Goal: Task Accomplishment & Management: Manage account settings

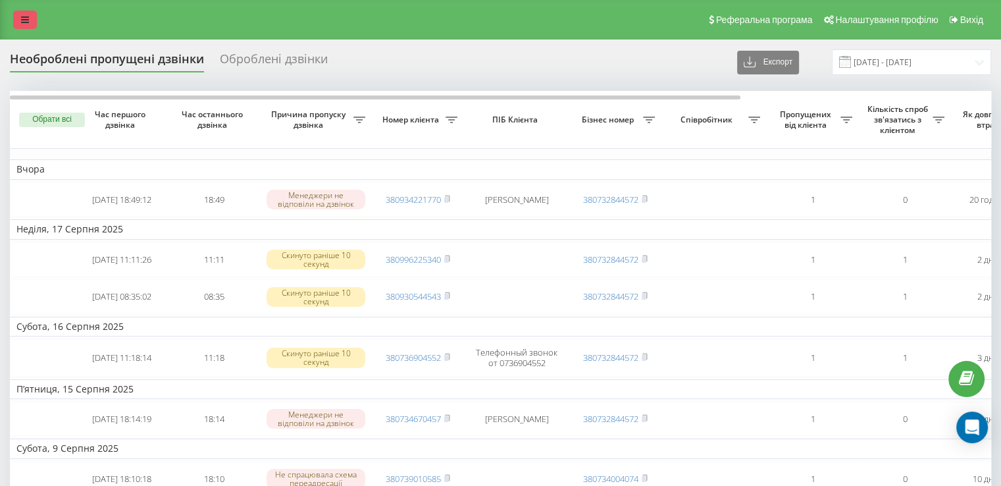
click at [16, 15] on link at bounding box center [25, 20] width 24 height 18
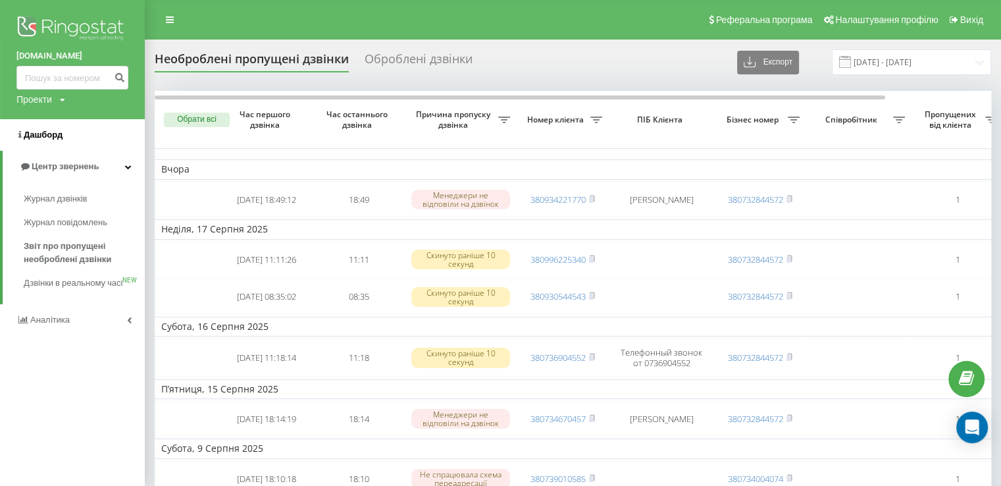
click at [24, 134] on span "Дашборд" at bounding box center [43, 135] width 39 height 10
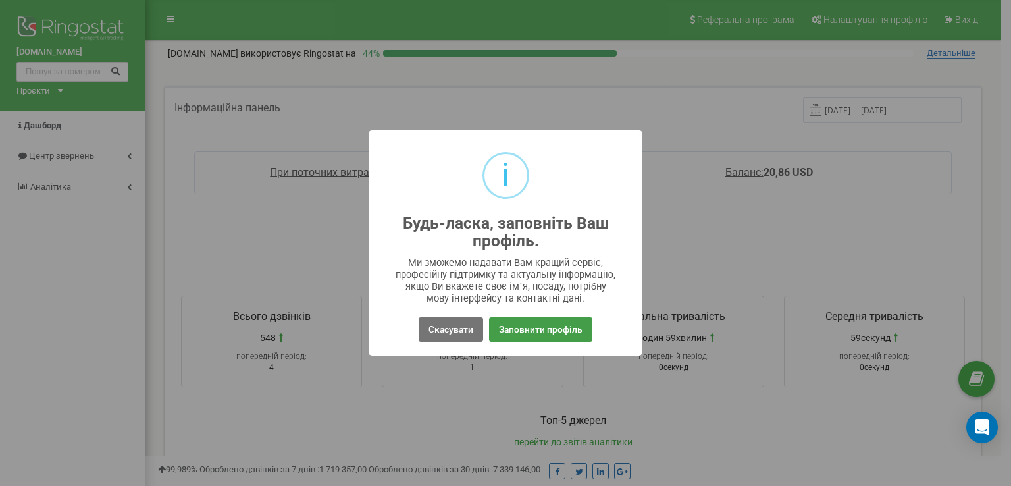
click at [540, 334] on button "Заповнити профіль" at bounding box center [540, 329] width 103 height 24
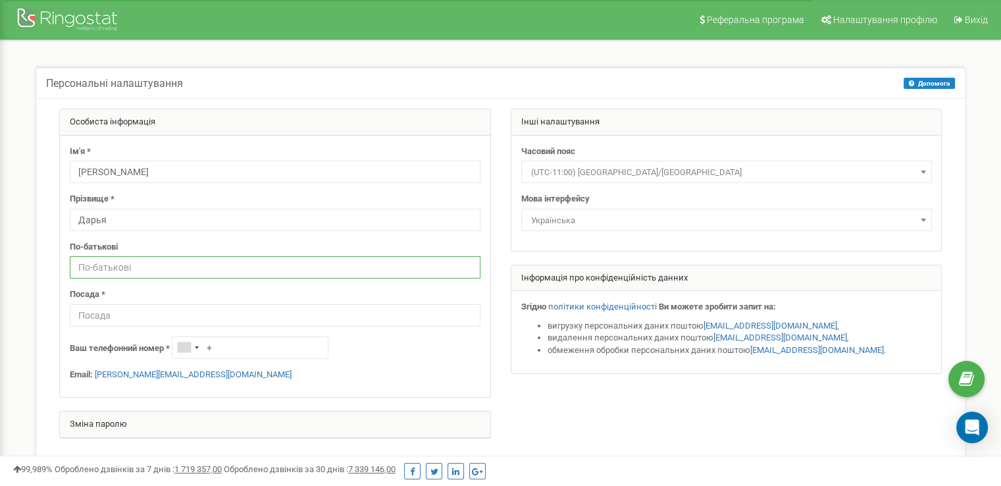
click at [135, 270] on input "text" at bounding box center [275, 267] width 411 height 22
type input "Ігорівна"
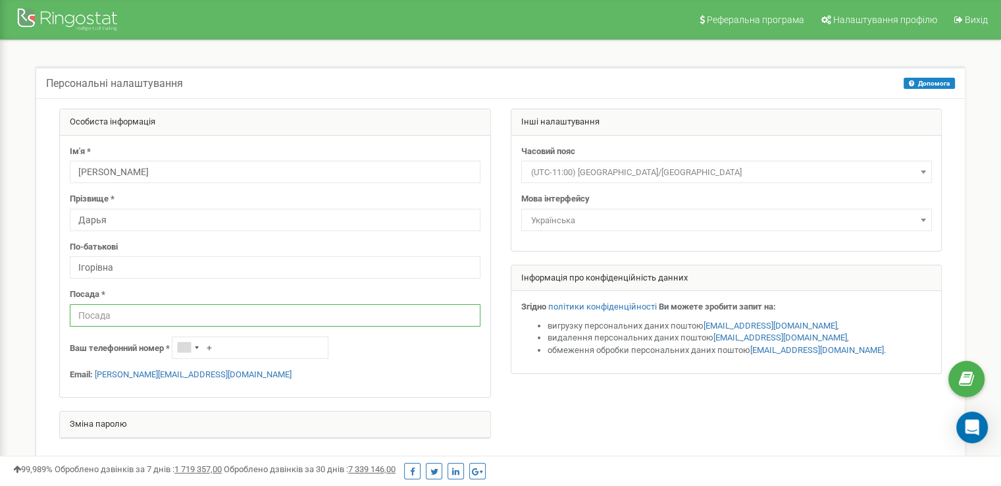
click at [117, 321] on input "text" at bounding box center [275, 315] width 411 height 22
type input "Менеджер відділу продажів"
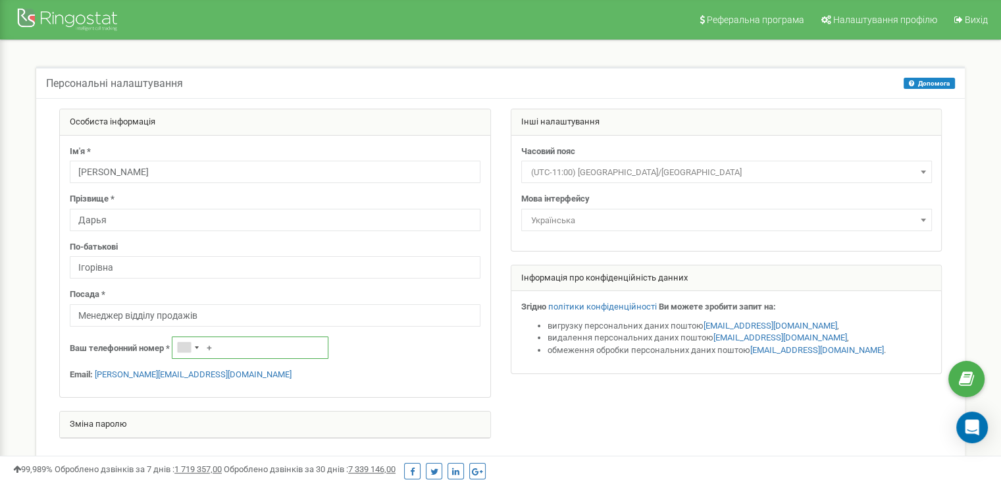
click at [244, 347] on input "+" at bounding box center [250, 347] width 157 height 22
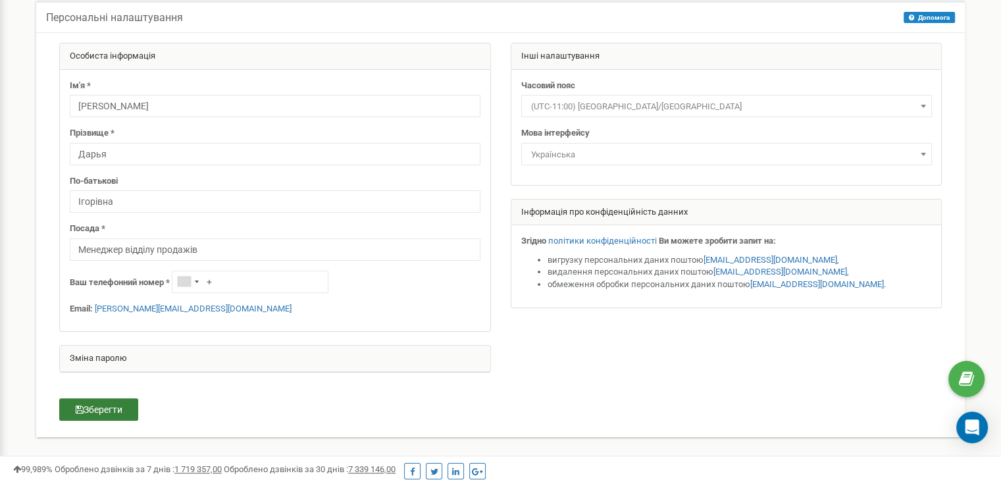
click at [136, 411] on button "Зберегти" at bounding box center [98, 409] width 79 height 22
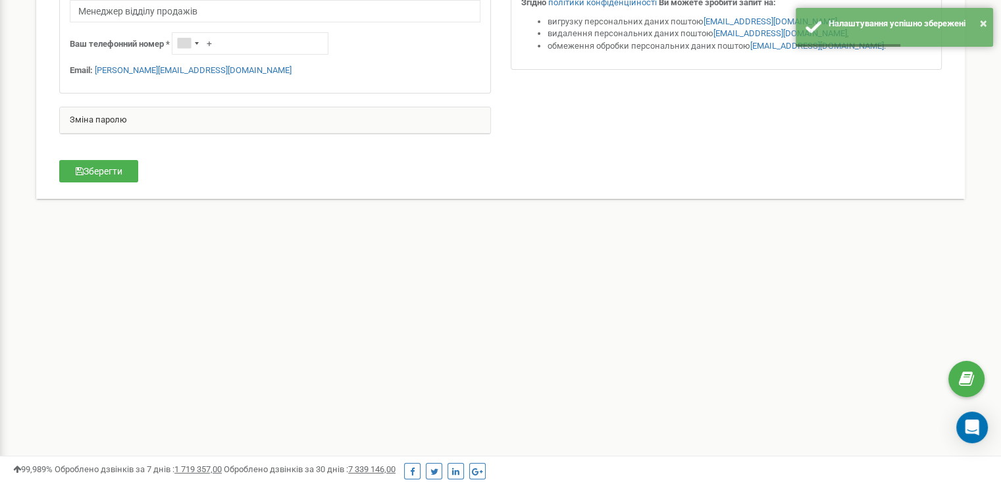
scroll to position [0, 0]
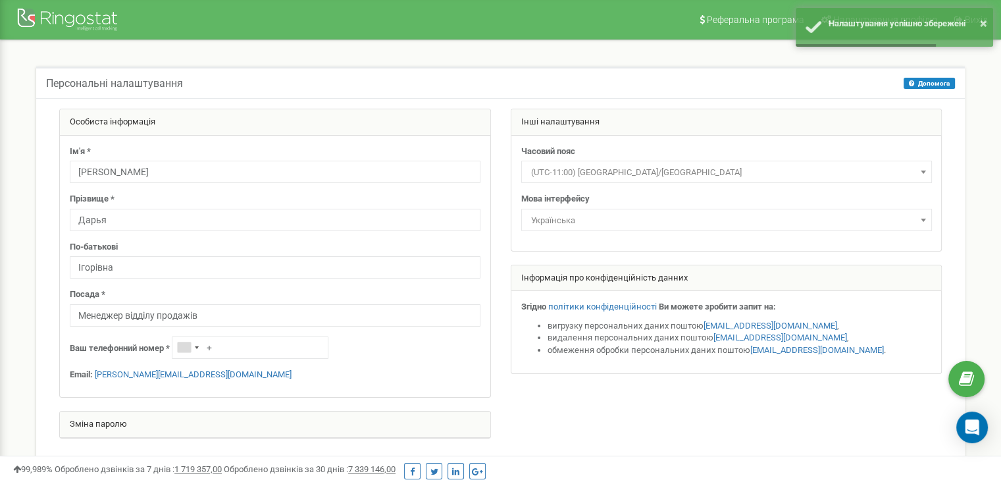
click at [973, 117] on div "Персональні налаштування Допомога Допомога На цій сторінці ви можете відредагув…" at bounding box center [500, 292] width 949 height 453
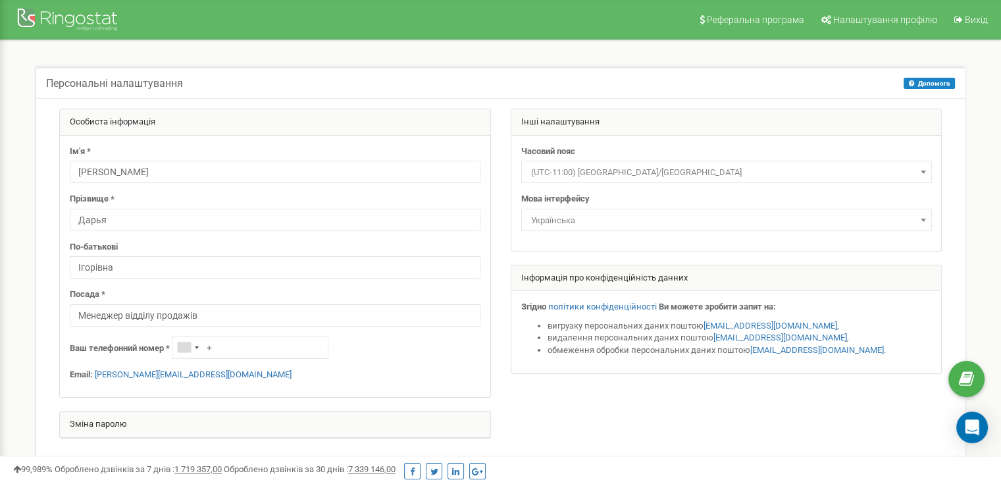
click at [635, 226] on span "Українська" at bounding box center [727, 220] width 402 height 18
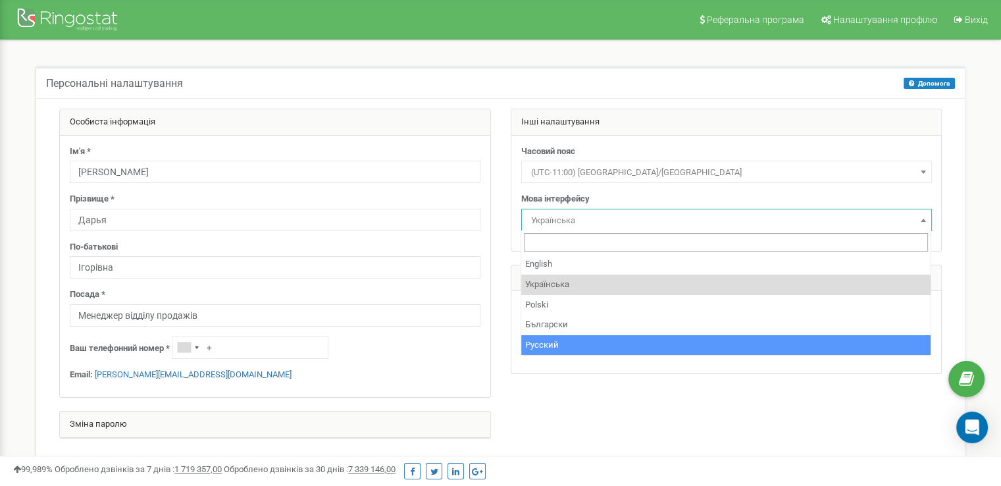
select select "rus"
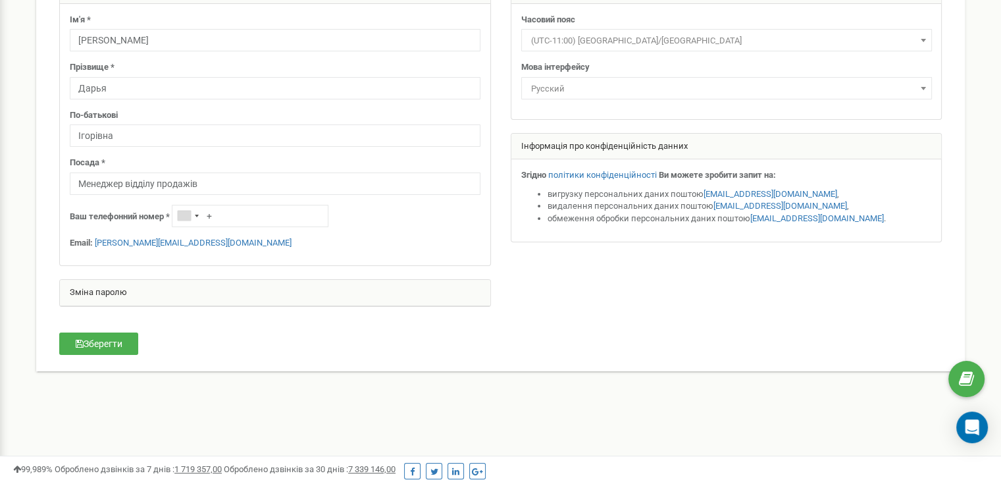
scroll to position [304, 0]
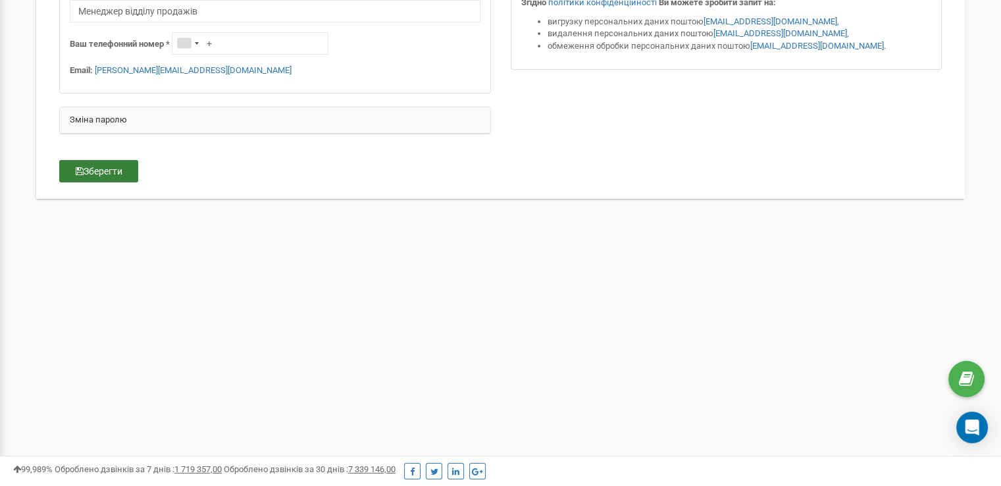
click at [123, 172] on button "Зберегти" at bounding box center [98, 171] width 79 height 22
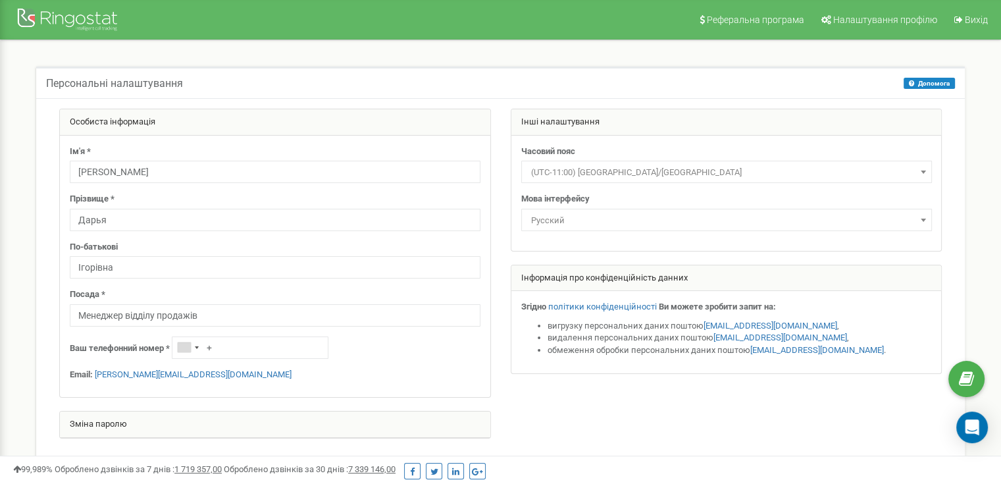
click at [864, 411] on div at bounding box center [500, 280] width 903 height 343
click at [862, 429] on div at bounding box center [500, 280] width 903 height 343
click at [560, 222] on span "Українська" at bounding box center [727, 220] width 402 height 18
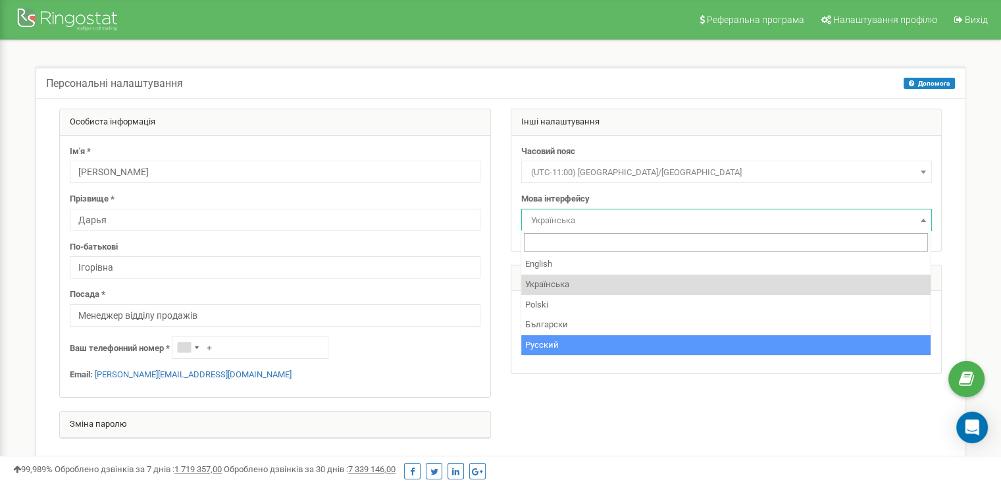
select select "rus"
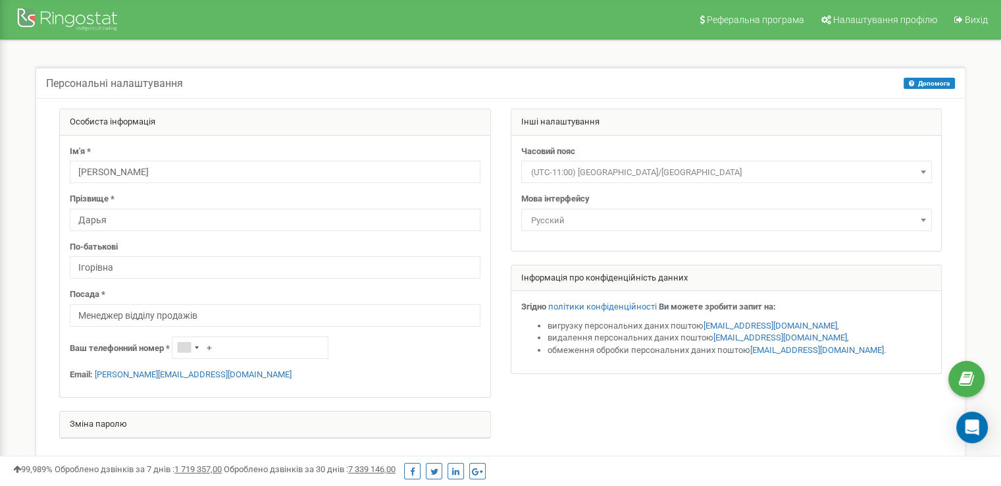
scroll to position [304, 0]
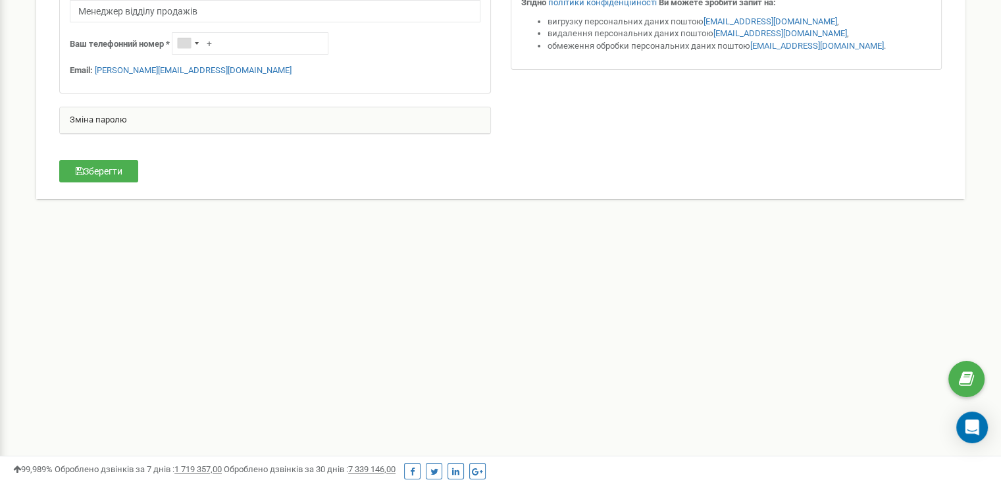
click at [103, 168] on button "Зберегти" at bounding box center [98, 171] width 79 height 22
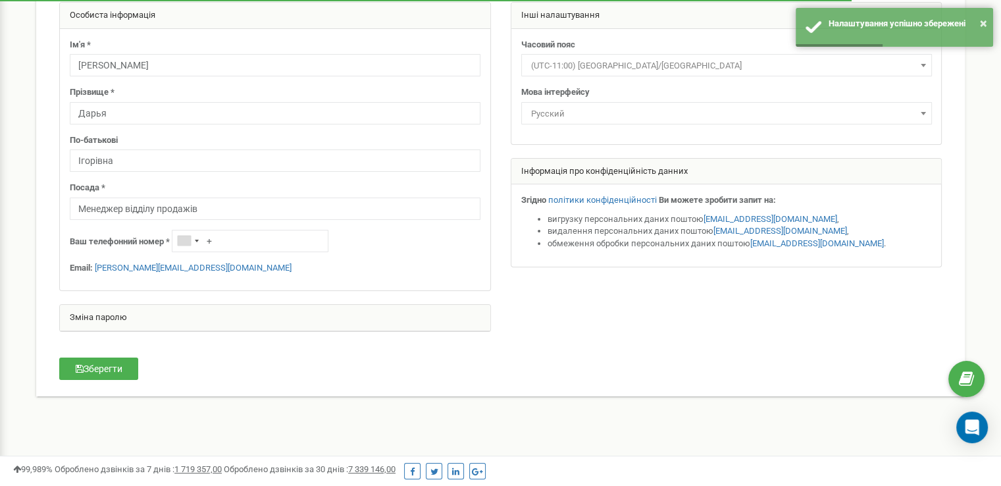
scroll to position [0, 0]
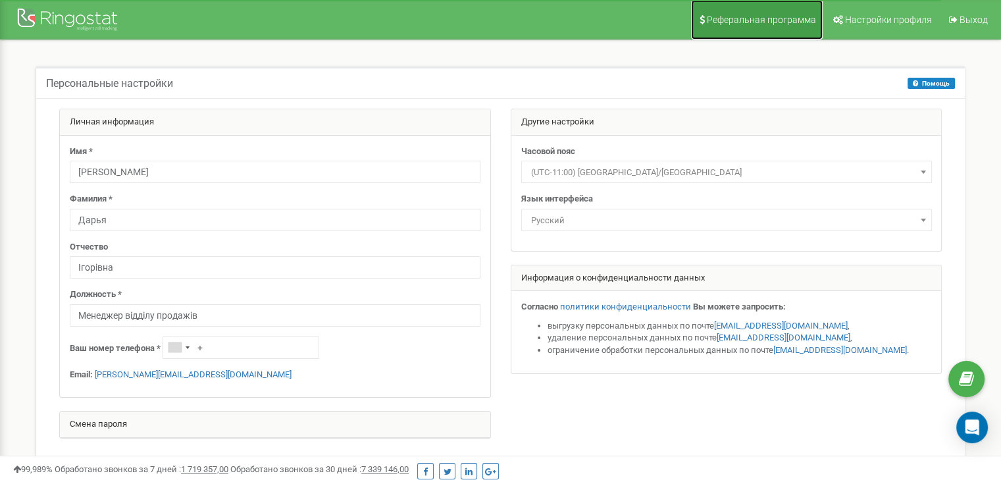
click at [769, 22] on span "Реферальная программа" at bounding box center [761, 19] width 109 height 11
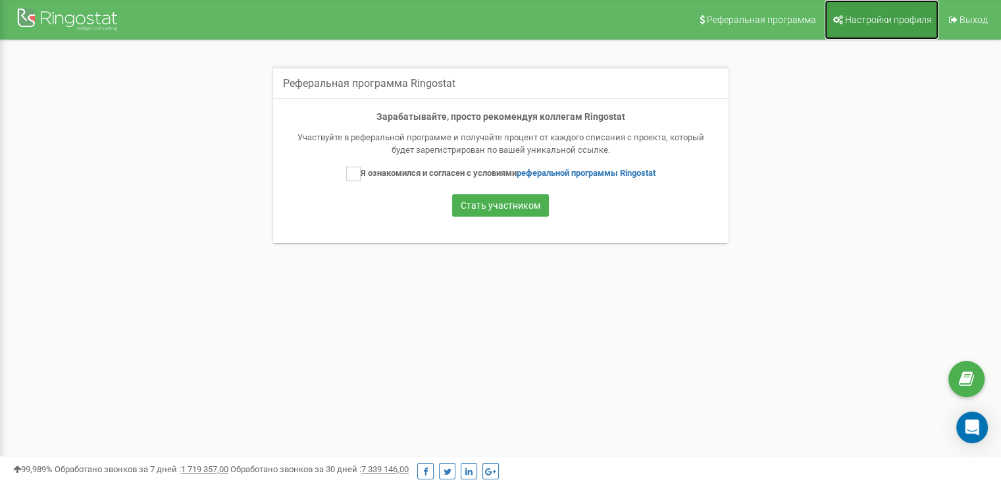
click at [883, 28] on link "Настройки профиля" at bounding box center [882, 19] width 114 height 39
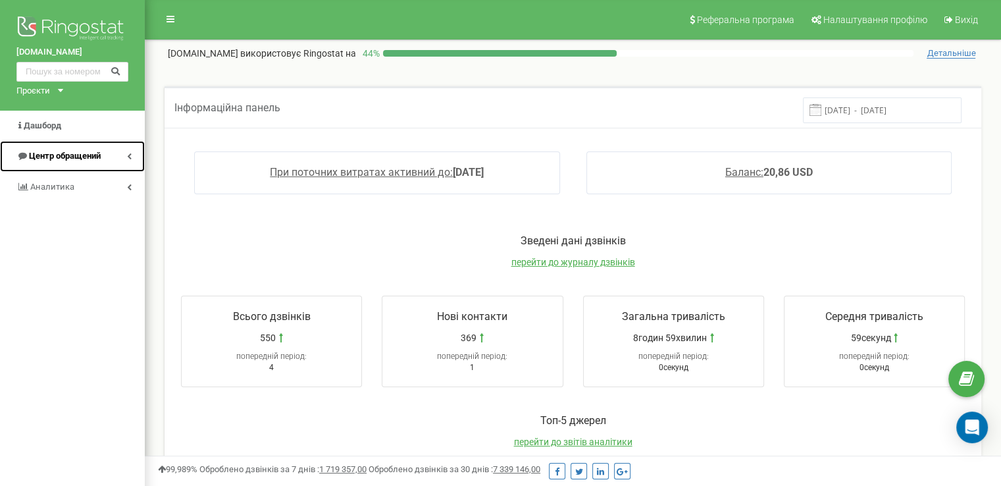
click at [55, 160] on span "Центр обращений" at bounding box center [65, 156] width 72 height 10
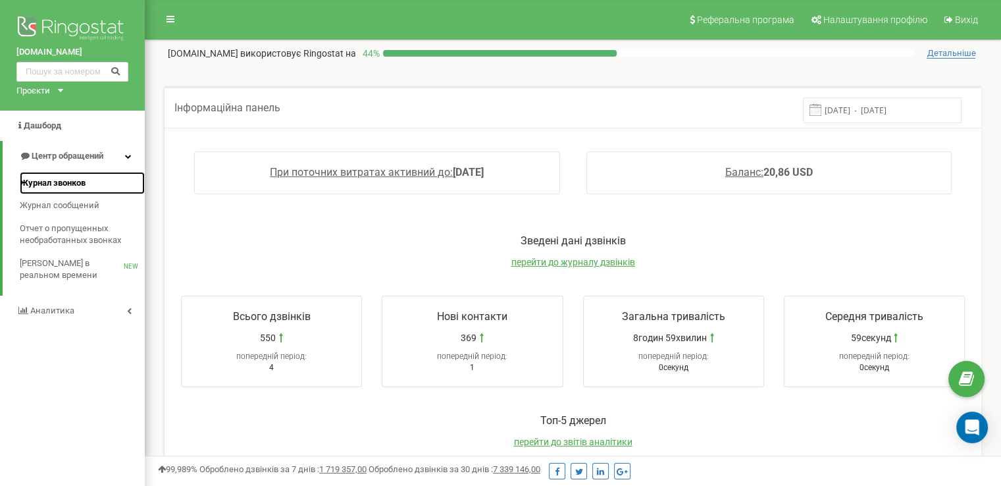
click at [63, 180] on span "Журнал звонков" at bounding box center [53, 183] width 66 height 13
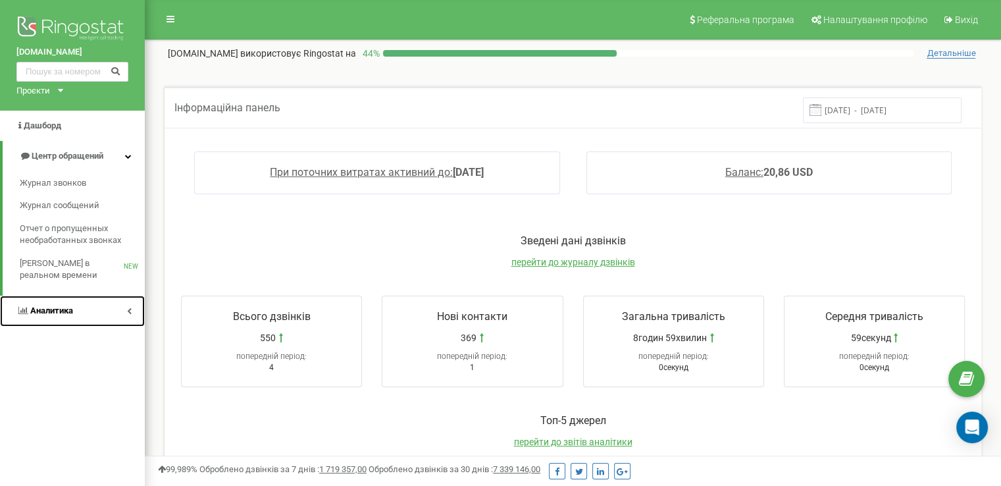
click at [67, 312] on span "Аналитика" at bounding box center [51, 310] width 43 height 10
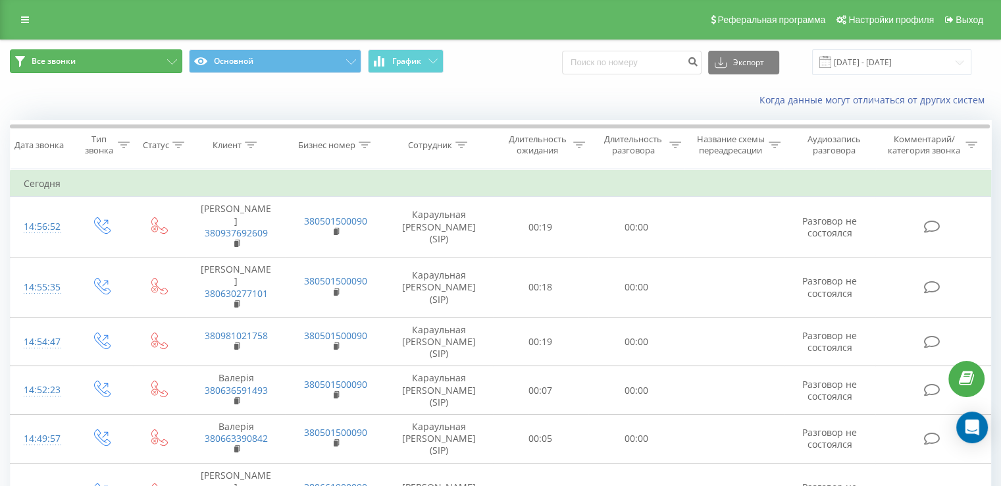
click at [120, 66] on button "Все звонки" at bounding box center [96, 61] width 172 height 24
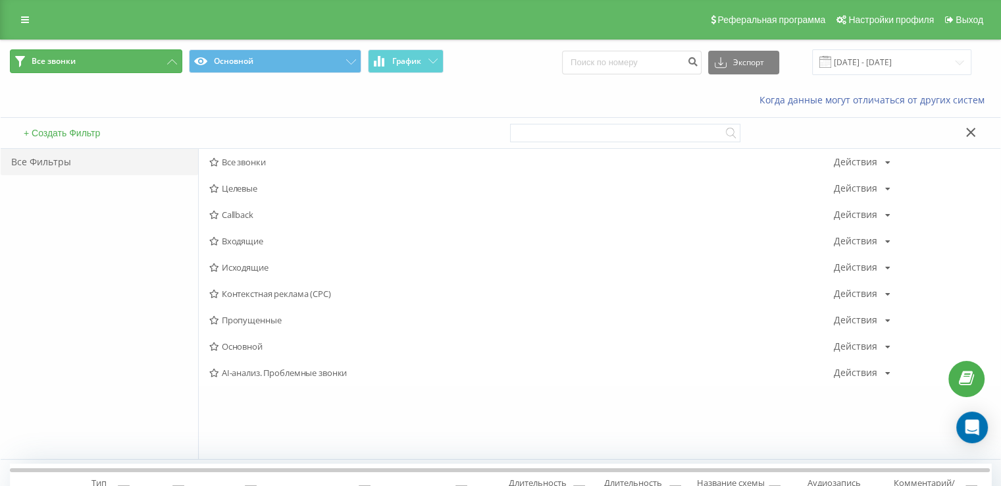
click at [120, 66] on button "Все звонки" at bounding box center [96, 61] width 172 height 24
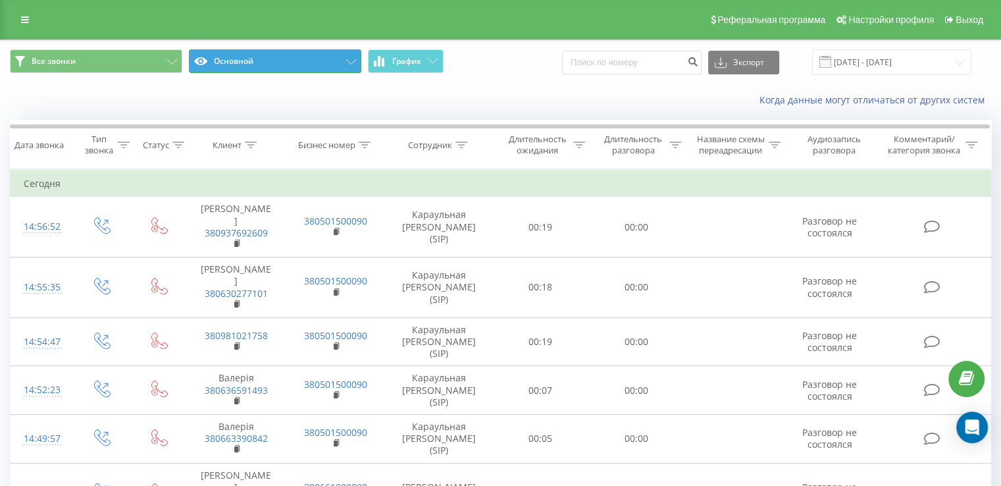
click at [332, 57] on button "Основной" at bounding box center [275, 61] width 172 height 24
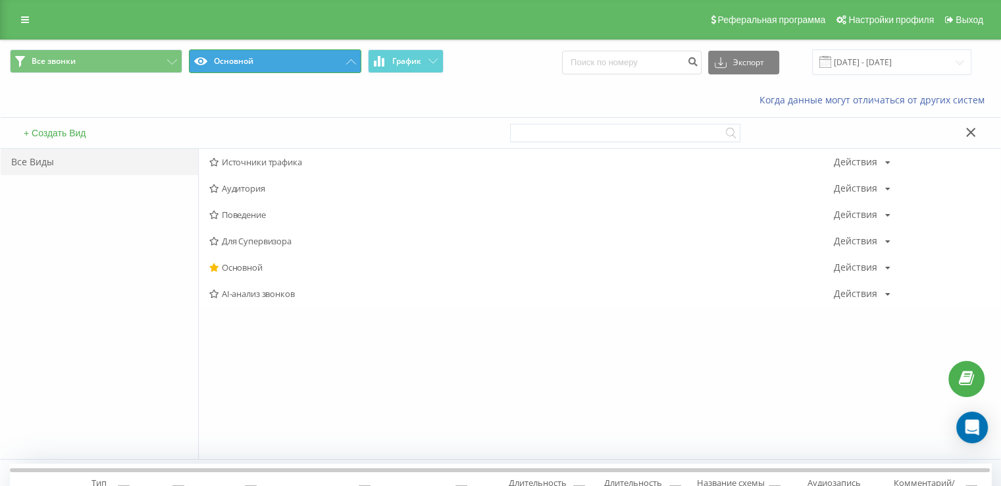
click at [332, 57] on button "Основной" at bounding box center [275, 61] width 172 height 24
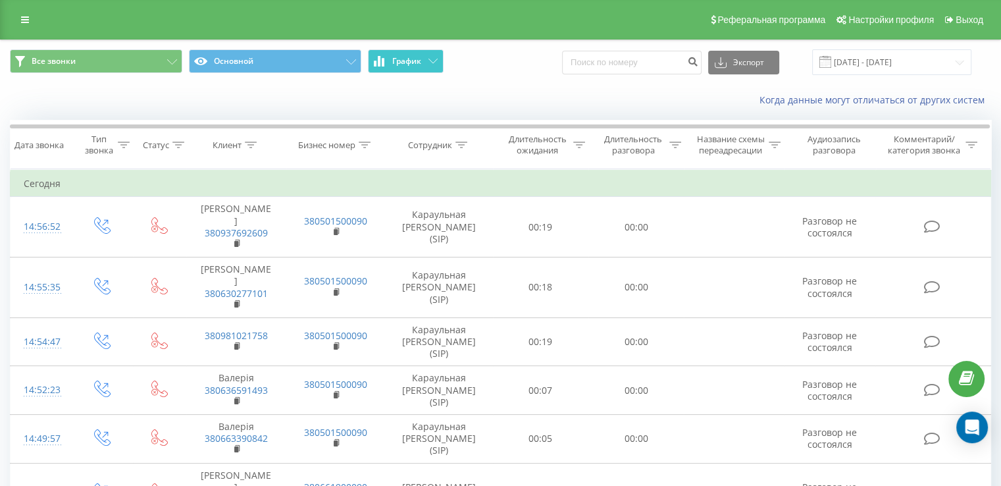
click at [407, 63] on span "График" at bounding box center [406, 61] width 29 height 9
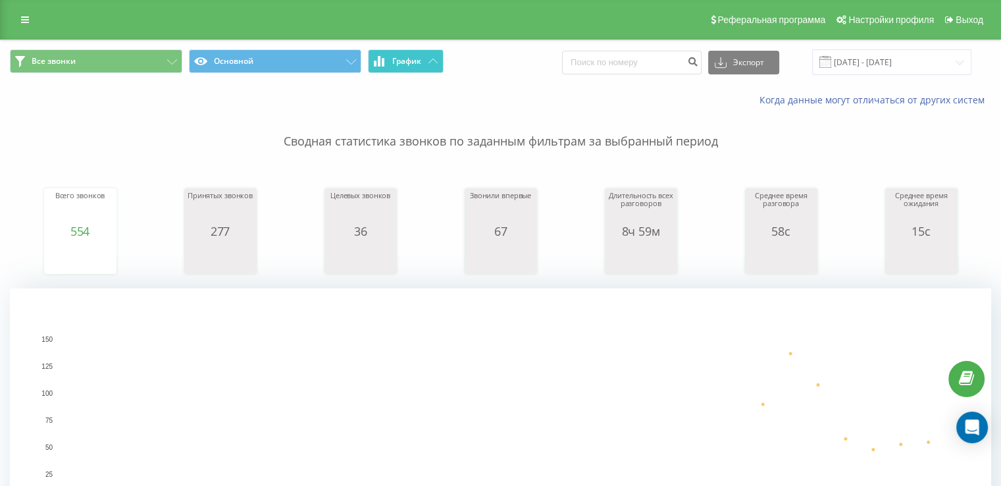
click at [407, 63] on span "График" at bounding box center [406, 61] width 29 height 9
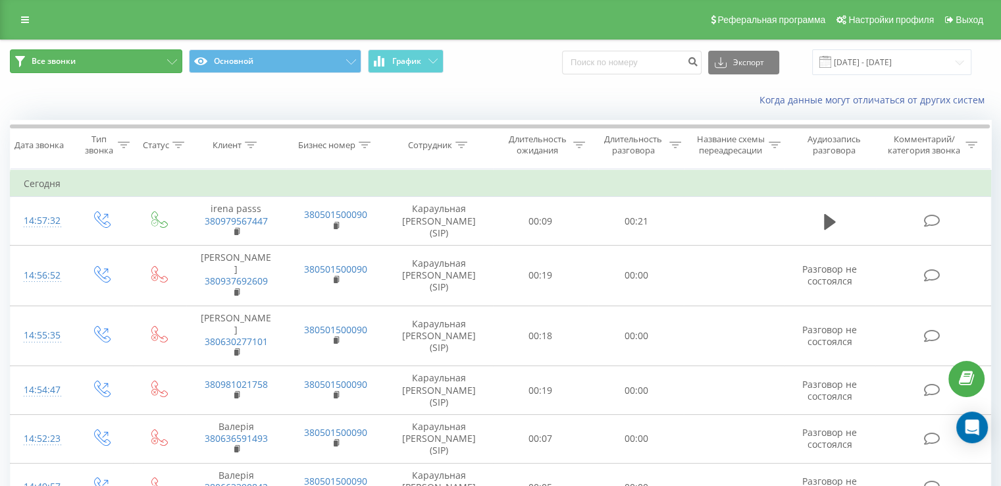
click at [56, 63] on span "Все звонки" at bounding box center [54, 61] width 44 height 11
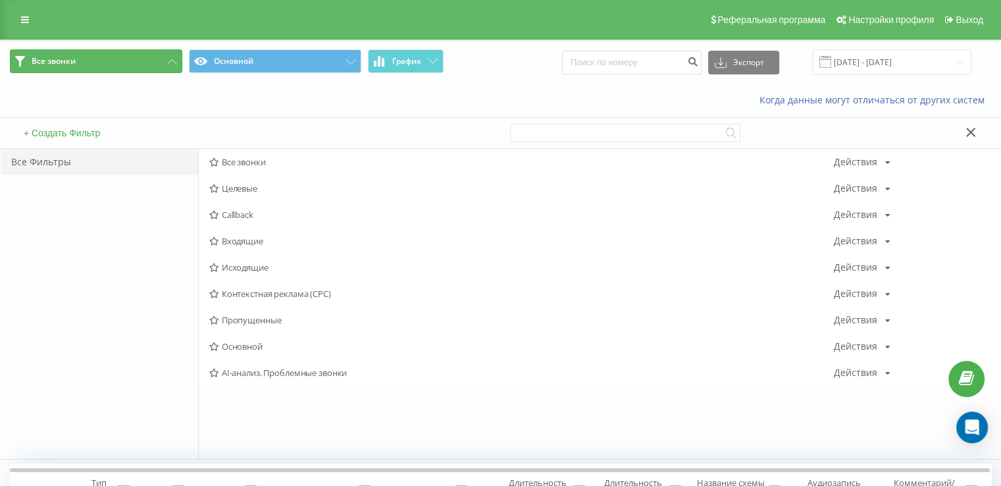
click at [56, 63] on span "Все звонки" at bounding box center [54, 61] width 44 height 11
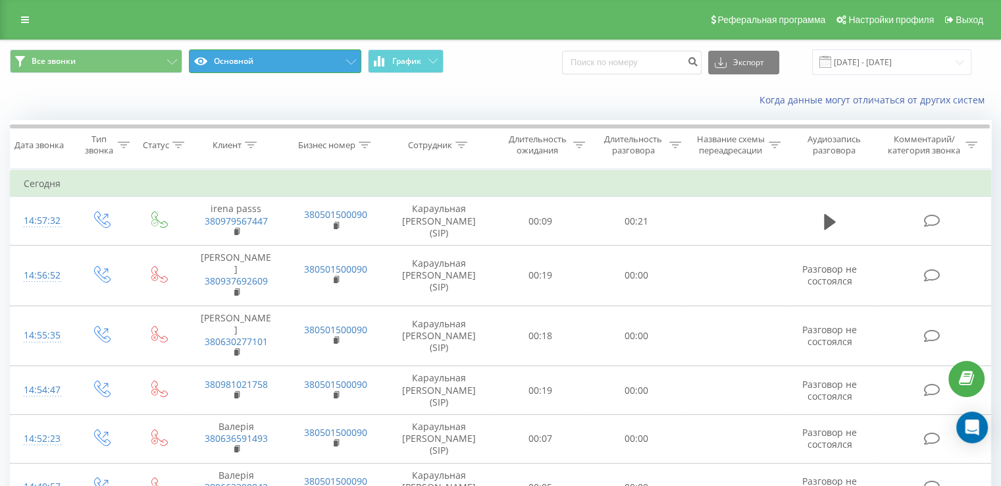
click at [279, 61] on button "Основной" at bounding box center [275, 61] width 172 height 24
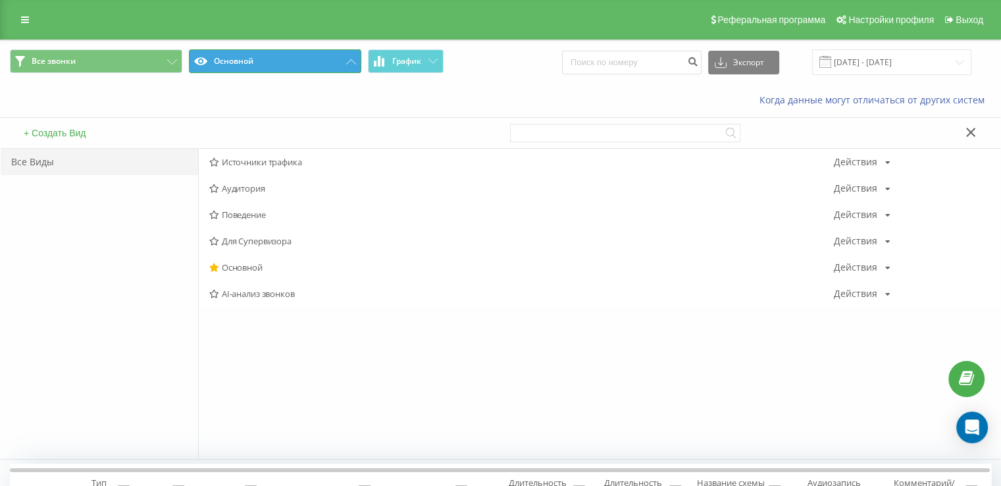
click at [279, 61] on button "Основной" at bounding box center [275, 61] width 172 height 24
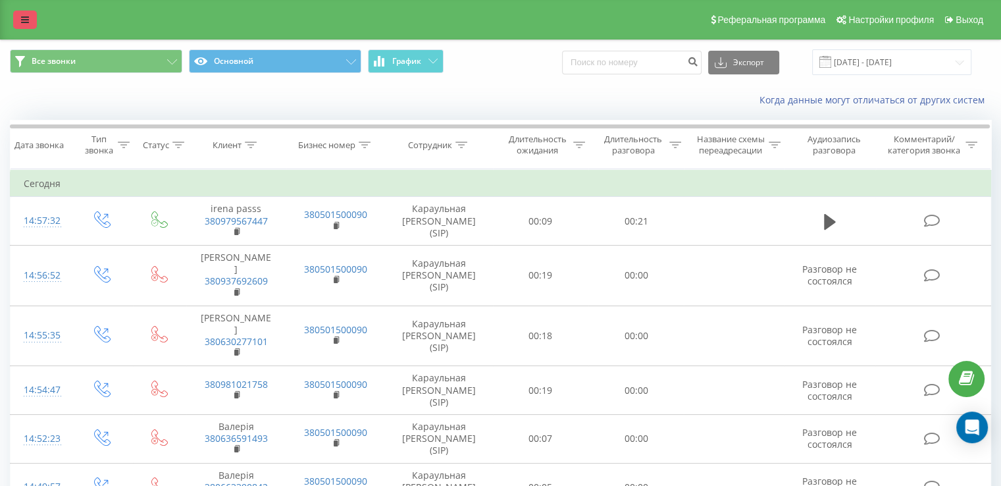
click at [29, 26] on link at bounding box center [25, 20] width 24 height 18
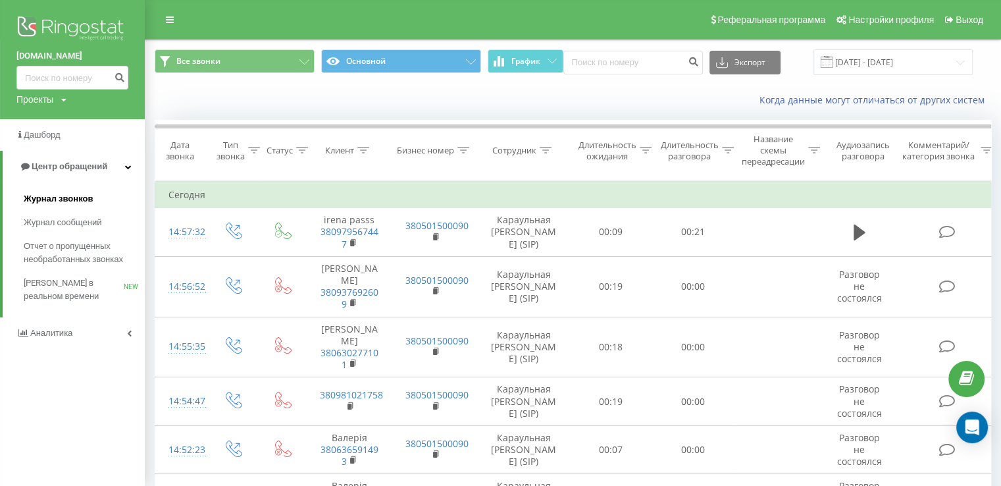
click at [68, 200] on span "Журнал звонков" at bounding box center [58, 198] width 69 height 13
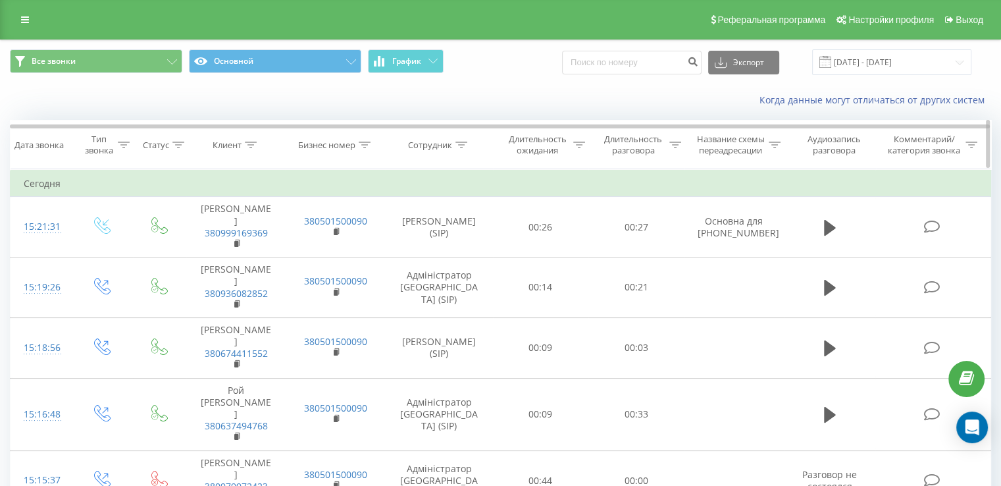
click at [461, 145] on icon at bounding box center [462, 145] width 12 height 7
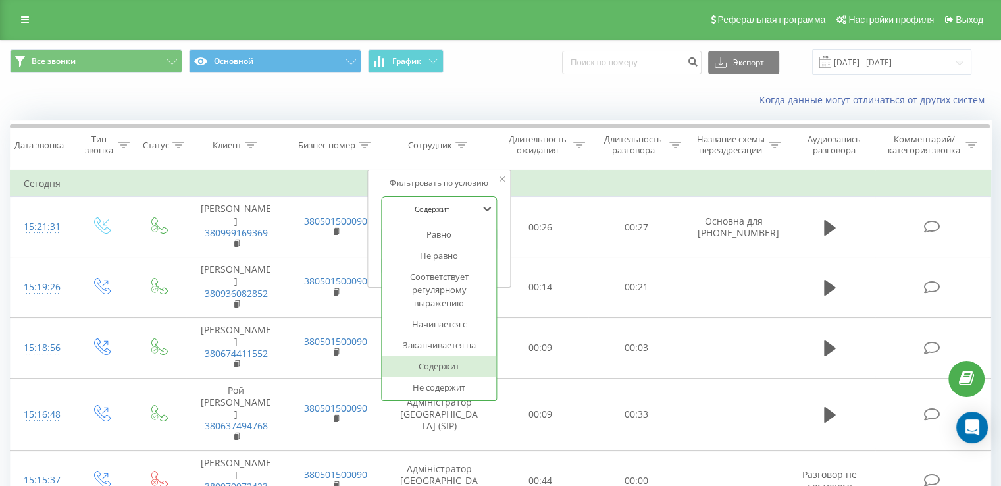
click at [463, 212] on div at bounding box center [431, 209] width 93 height 13
click at [456, 205] on div at bounding box center [431, 209] width 93 height 13
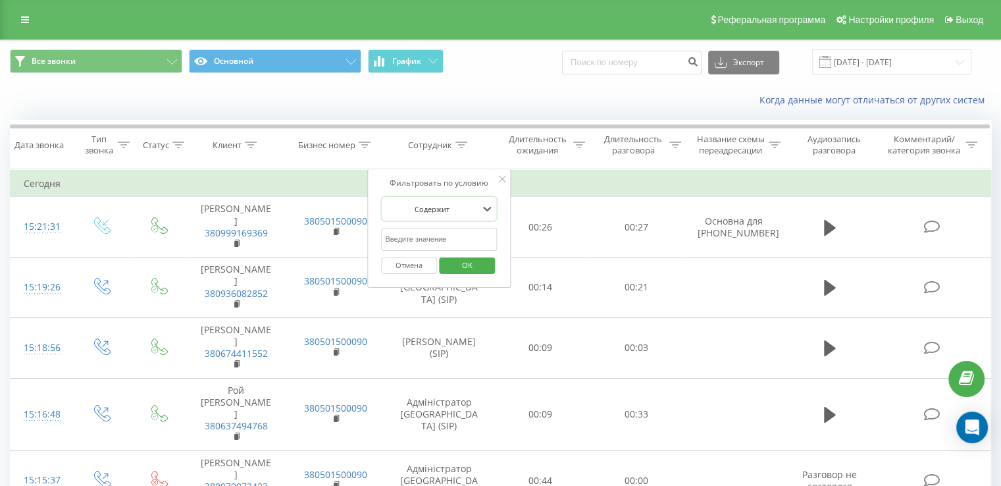
click at [452, 219] on div "Содержит" at bounding box center [439, 208] width 116 height 25
click at [449, 203] on div at bounding box center [431, 209] width 93 height 13
click at [446, 238] on input "text" at bounding box center [439, 239] width 116 height 23
click at [592, 111] on div "Когда данные могут отличаться от других систем" at bounding box center [501, 100] width 1000 height 32
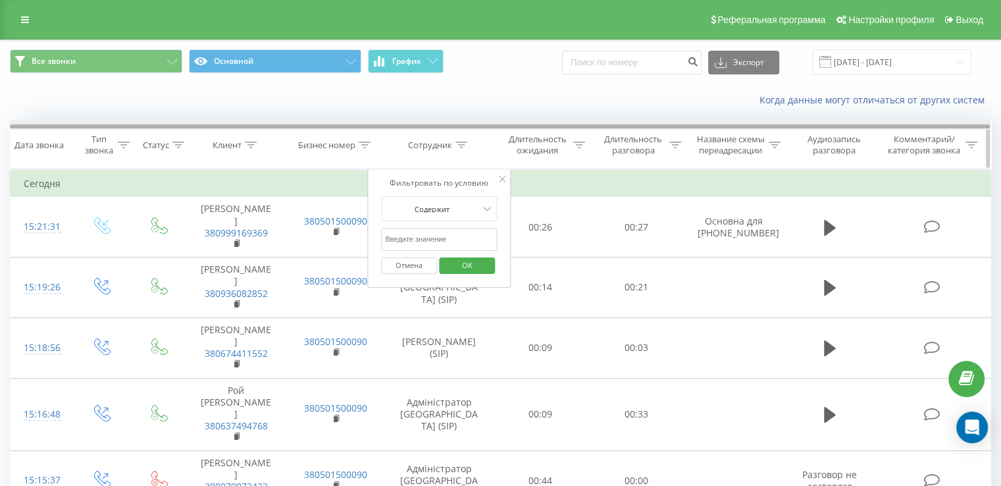
drag, startPoint x: 932, startPoint y: 125, endPoint x: 985, endPoint y: 125, distance: 52.7
click at [985, 125] on div at bounding box center [500, 126] width 980 height 4
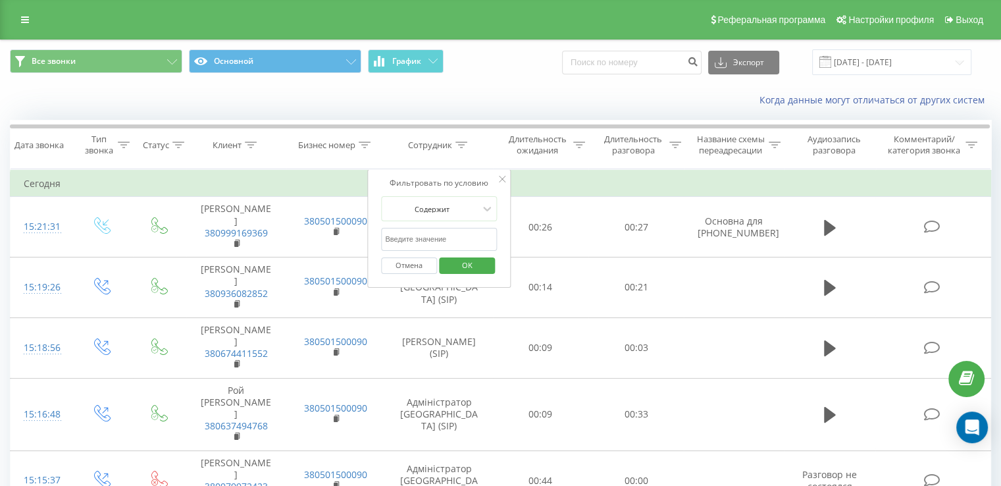
drag, startPoint x: 986, startPoint y: 149, endPoint x: 986, endPoint y: 140, distance: 8.6
click at [987, 146] on div at bounding box center [988, 144] width 4 height 48
click at [21, 16] on link at bounding box center [25, 20] width 24 height 18
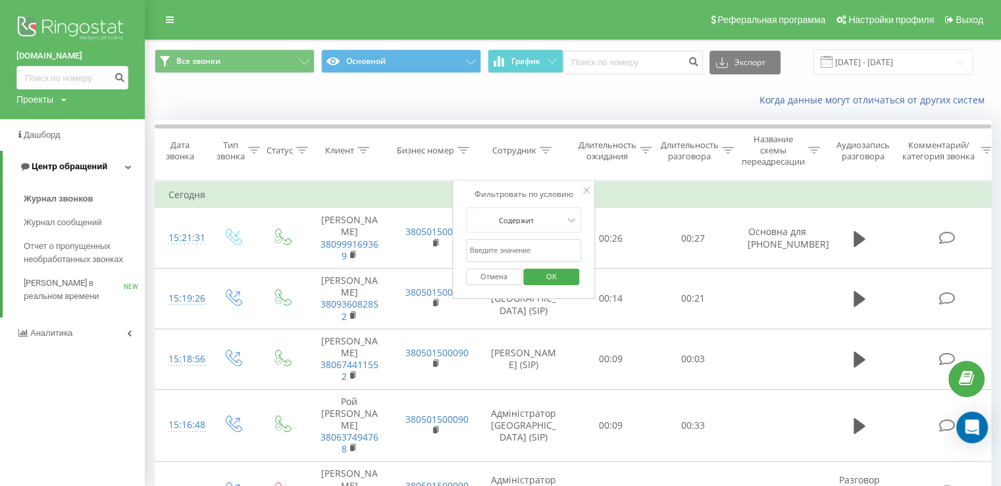
click at [55, 164] on span "Центр обращений" at bounding box center [70, 166] width 76 height 10
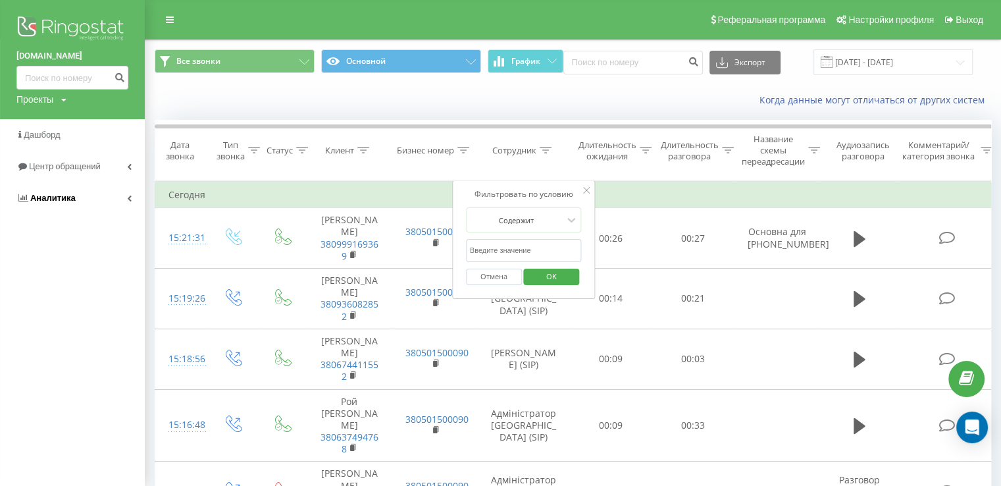
click at [52, 196] on span "Аналитика" at bounding box center [52, 198] width 45 height 10
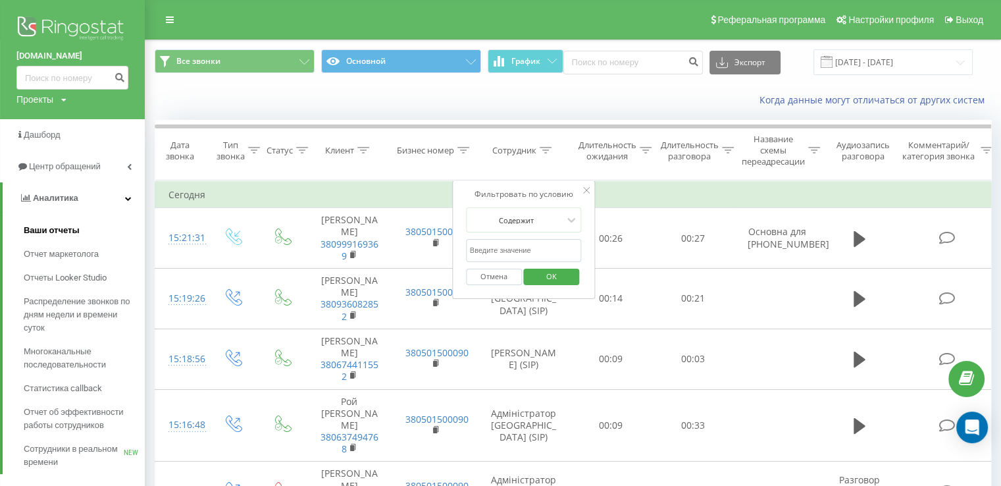
click at [53, 234] on span "Ваши отчеты" at bounding box center [52, 230] width 56 height 13
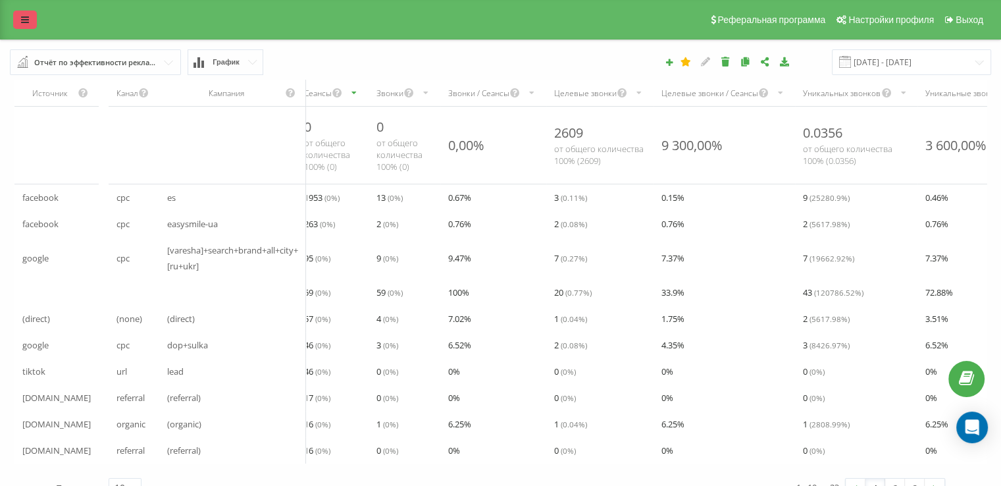
click at [19, 23] on link at bounding box center [25, 20] width 24 height 18
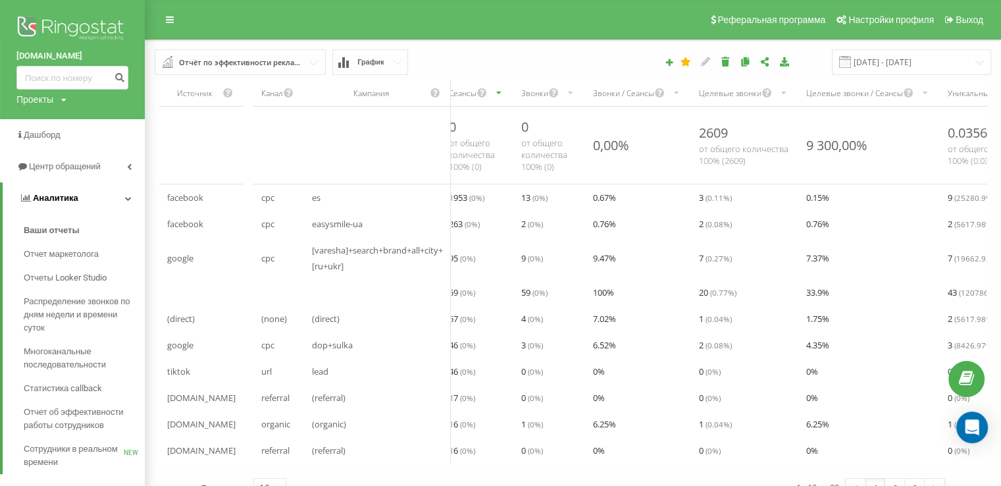
click at [47, 198] on span "Аналитика" at bounding box center [55, 198] width 45 height 10
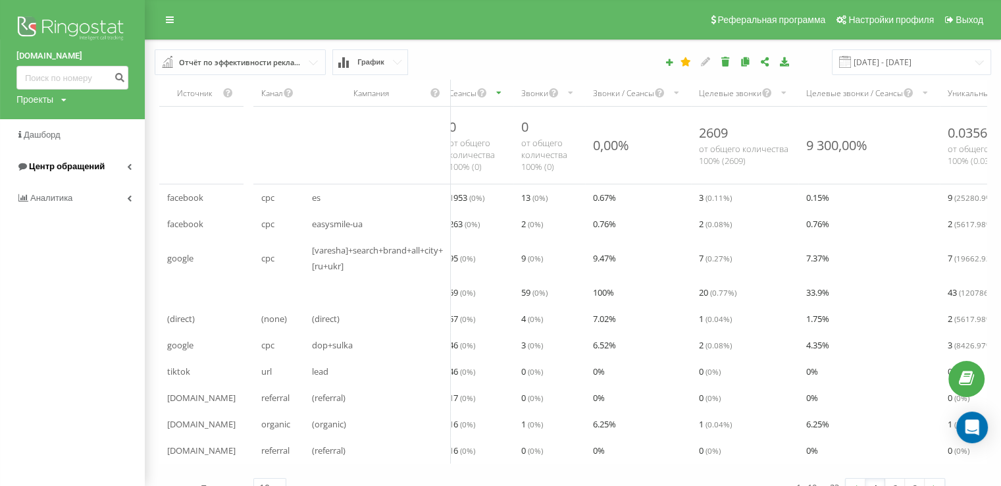
click at [55, 165] on span "Центр обращений" at bounding box center [67, 166] width 76 height 10
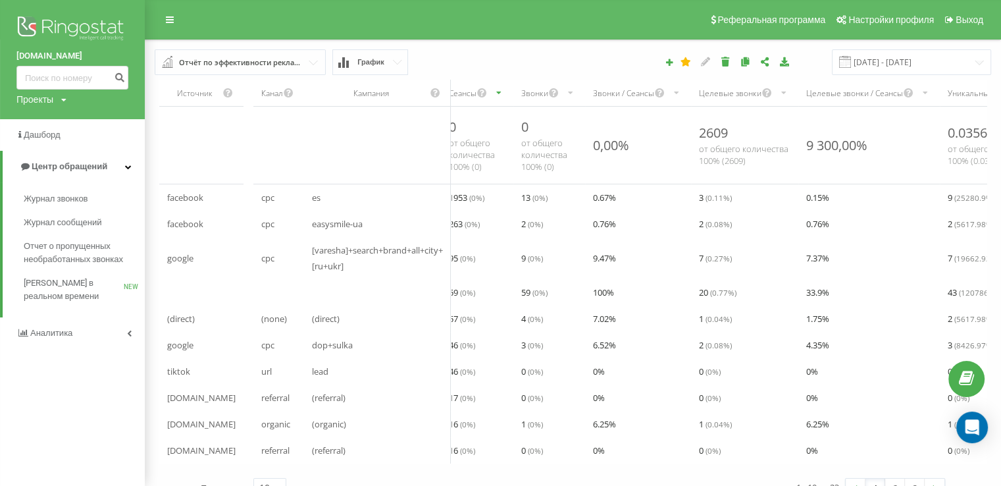
click at [253, 59] on div "Отчёт по эффективности рекламных кампаний" at bounding box center [241, 62] width 124 height 14
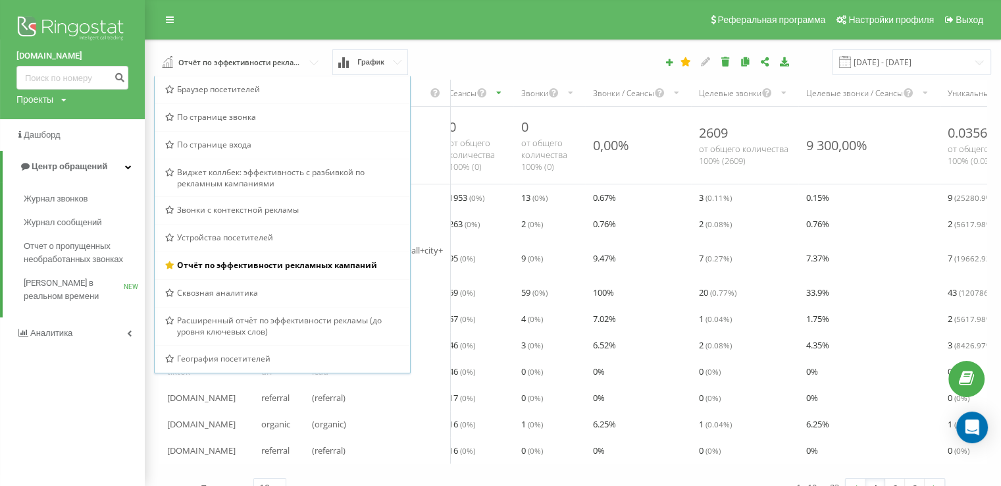
click at [68, 369] on div "easysmile.ua Проекты easysmile.ua Дашборд Центр обращений Журнал звонков Журнал…" at bounding box center [72, 243] width 145 height 486
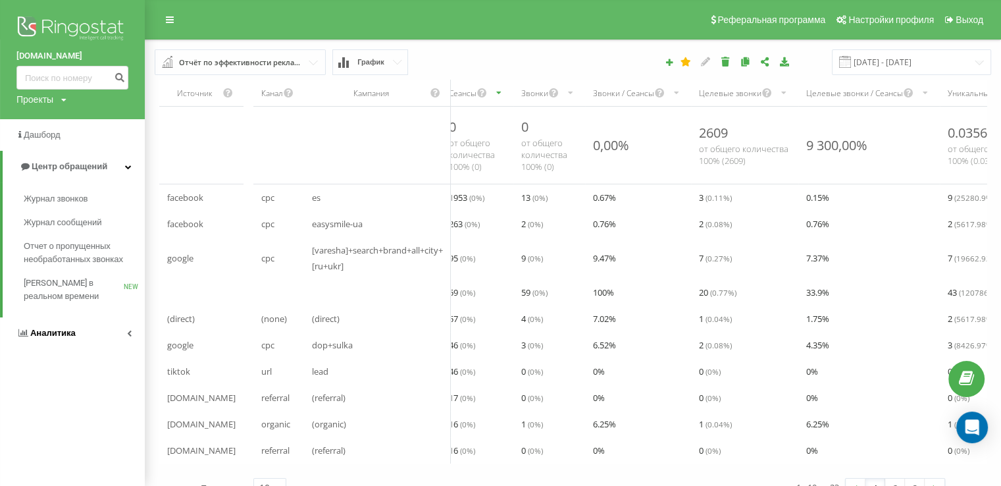
click at [112, 332] on link "Аналитика" at bounding box center [72, 333] width 145 height 32
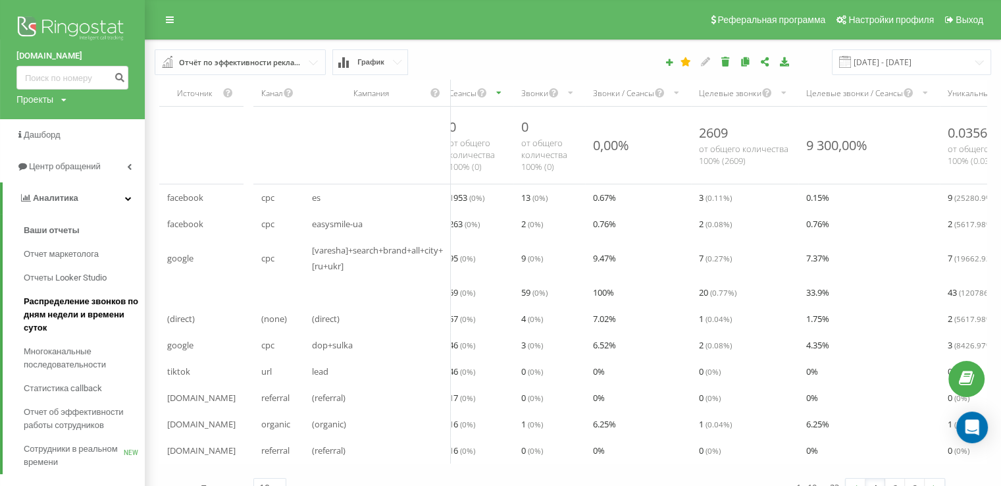
scroll to position [31, 0]
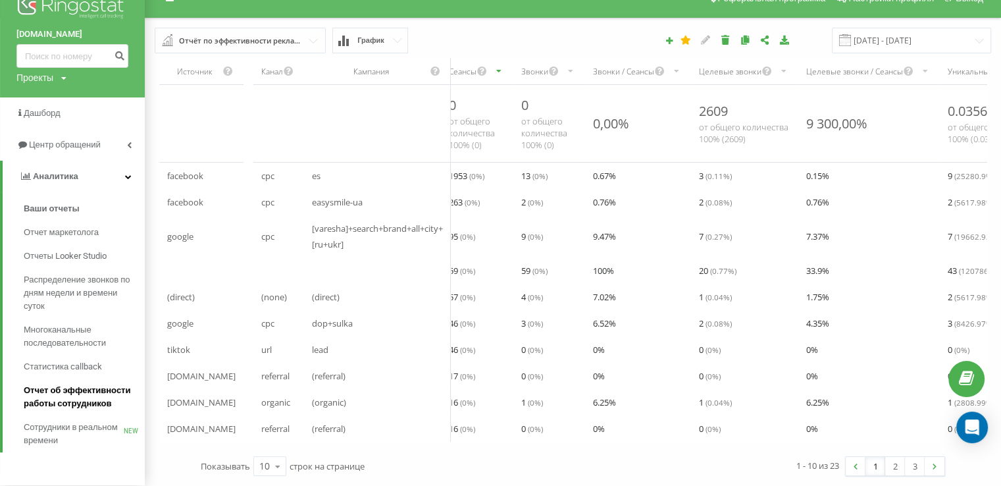
click at [47, 392] on span "Отчет об эффективности работы сотрудников" at bounding box center [81, 397] width 115 height 26
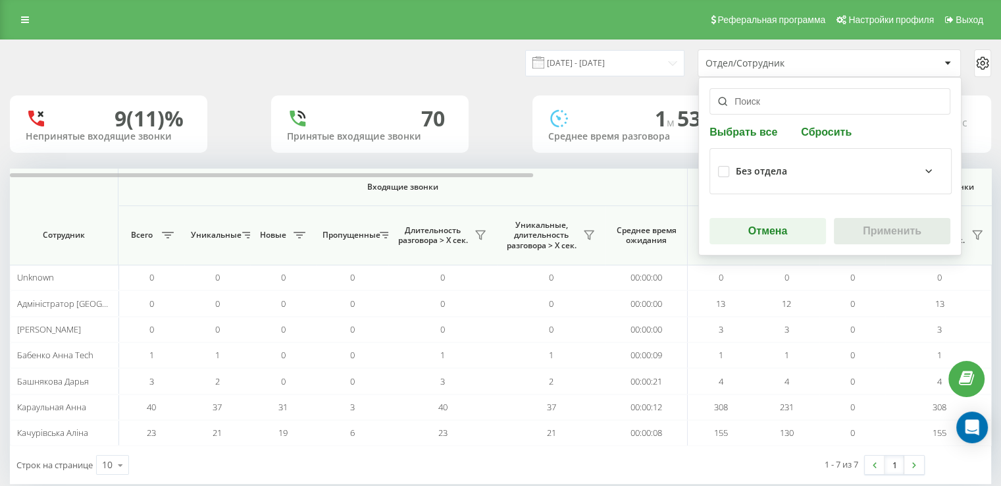
click at [754, 97] on input "text" at bounding box center [830, 101] width 241 height 26
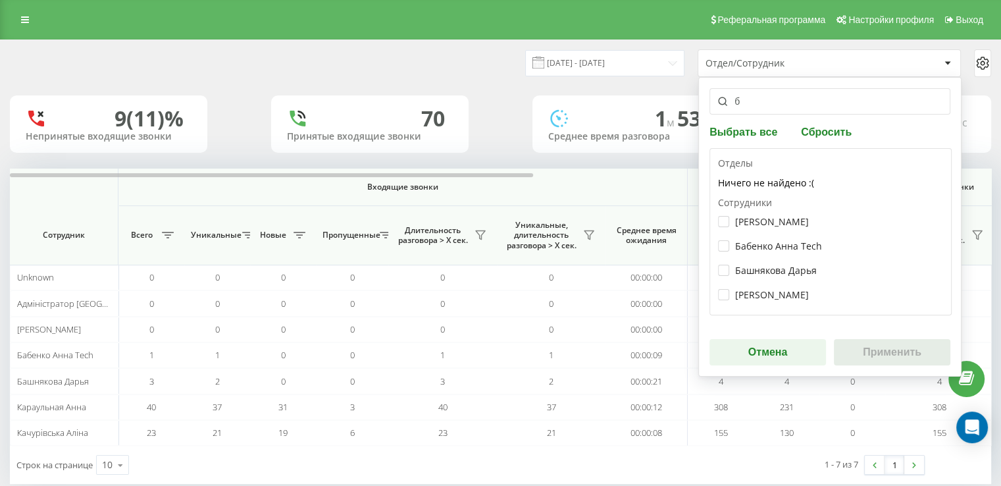
type input "б"
click at [719, 276] on div "Башнякова Дарья" at bounding box center [830, 270] width 225 height 24
click at [723, 269] on label "Башнякова Дарья" at bounding box center [767, 270] width 99 height 11
checkbox input "true"
click at [871, 347] on button "Применить" at bounding box center [892, 352] width 117 height 26
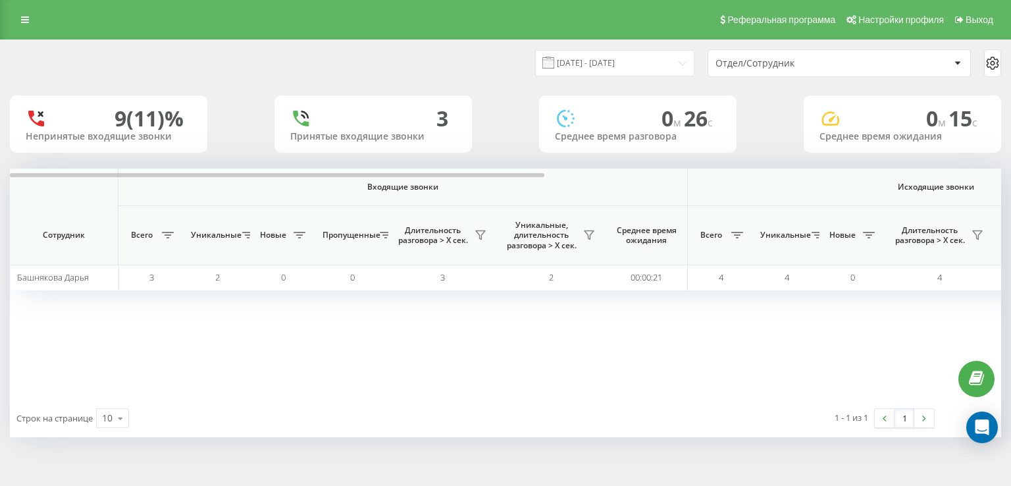
click at [161, 117] on div "9 (11)%" at bounding box center [149, 118] width 69 height 25
click at [810, 331] on div "Входящие звонки Исходящие звонки Все звонки Сотрудник Всего Уникальные Новые Пр…" at bounding box center [505, 284] width 991 height 230
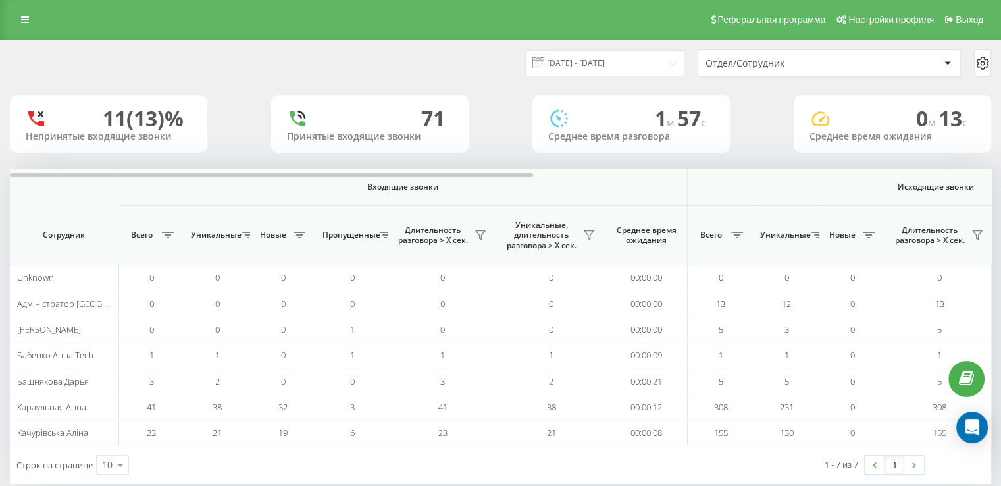
scroll to position [22, 0]
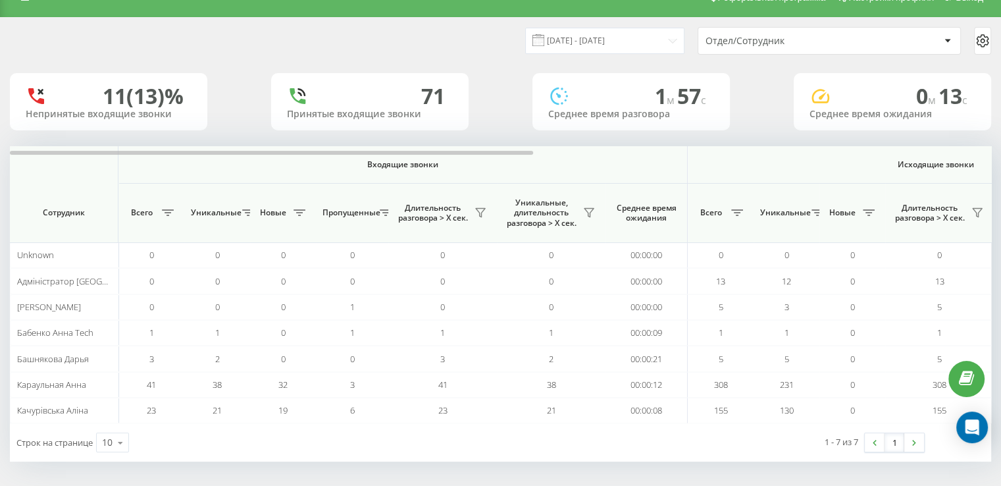
click at [782, 38] on div "Отдел/Сотрудник" at bounding box center [784, 41] width 157 height 11
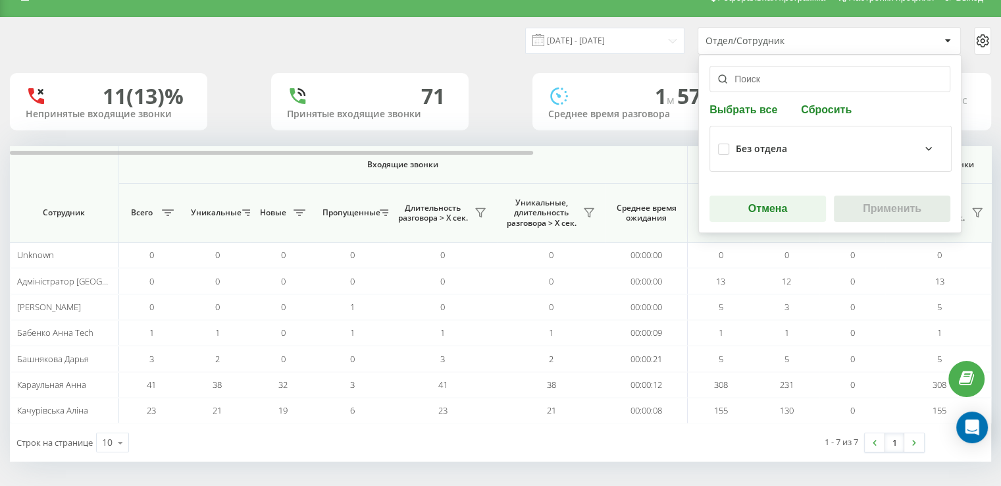
click at [743, 82] on input "text" at bounding box center [830, 79] width 241 height 26
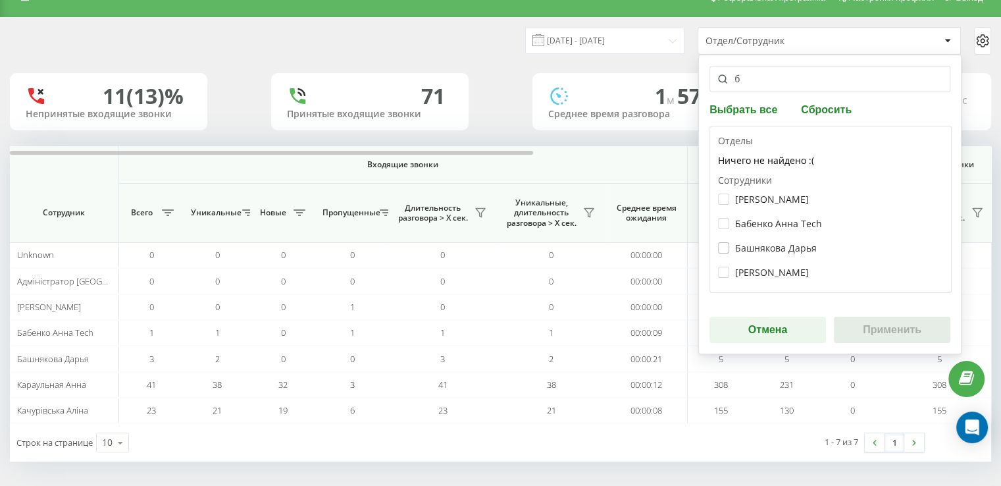
type input "б"
click at [745, 246] on label "Башнякова Дарья" at bounding box center [767, 247] width 99 height 11
checkbox input "true"
click at [872, 323] on button "Применить" at bounding box center [892, 330] width 117 height 26
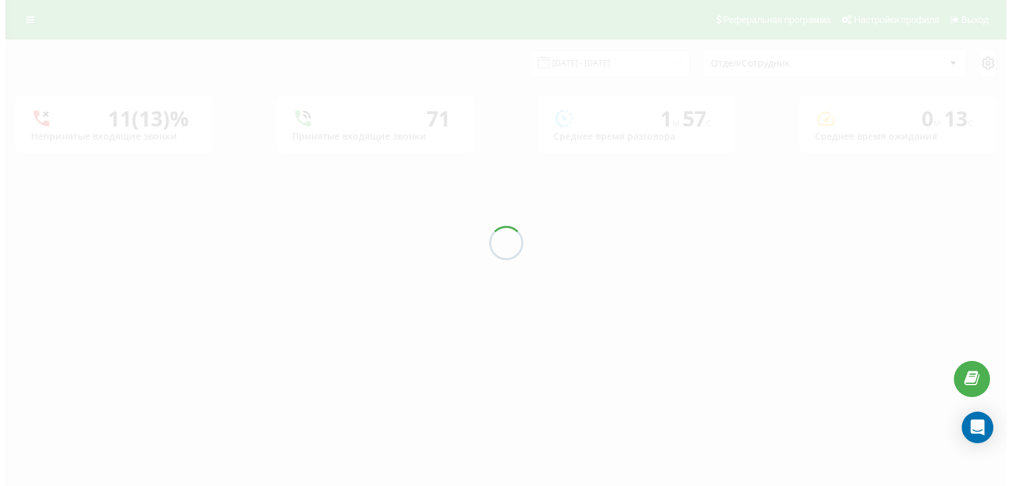
scroll to position [0, 0]
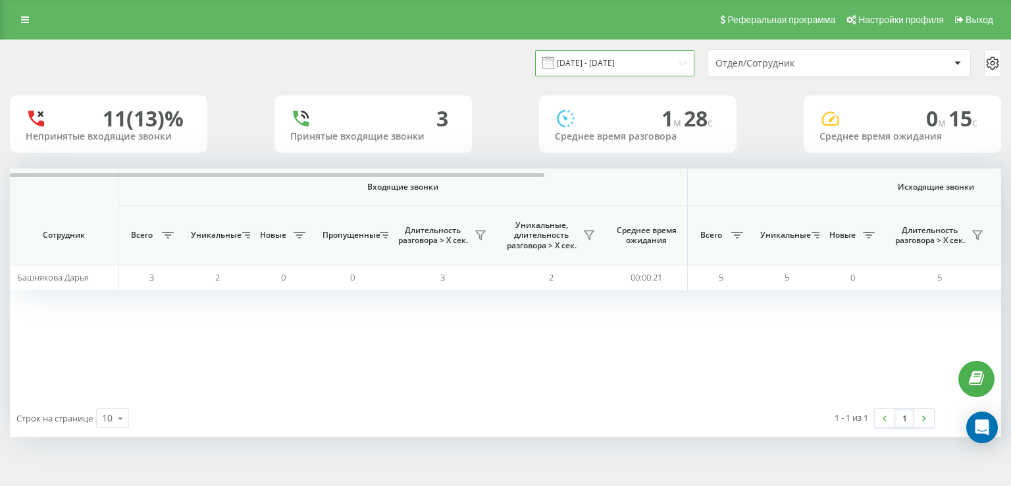
click at [677, 65] on input "[DATE] - [DATE]" at bounding box center [614, 63] width 159 height 26
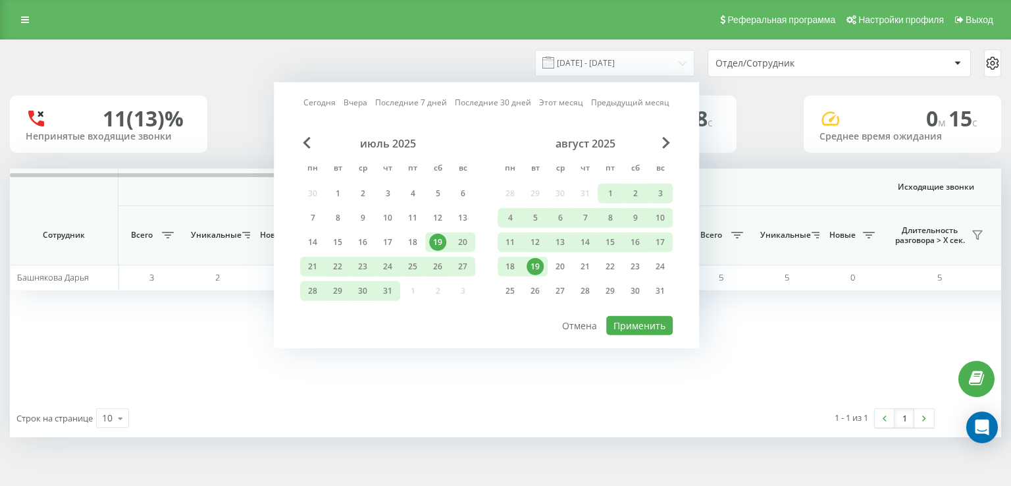
click at [538, 272] on div "19" at bounding box center [535, 266] width 17 height 17
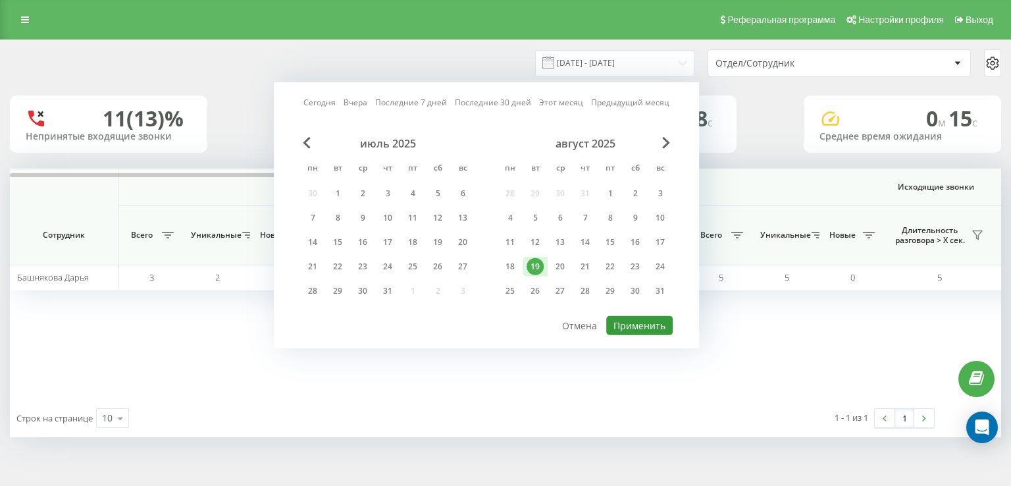
click at [631, 318] on button "Применить" at bounding box center [639, 325] width 66 height 19
type input "[DATE] - [DATE]"
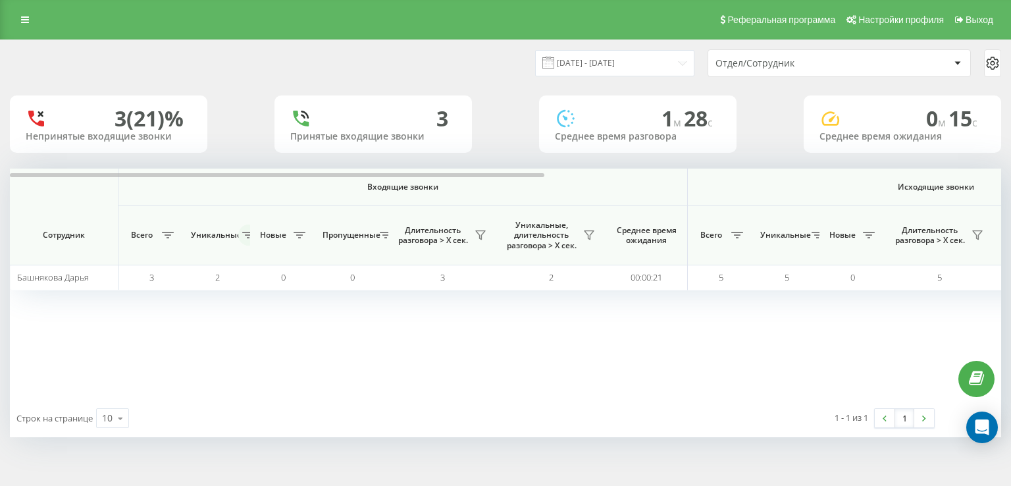
click at [249, 235] on icon at bounding box center [248, 235] width 12 height 7
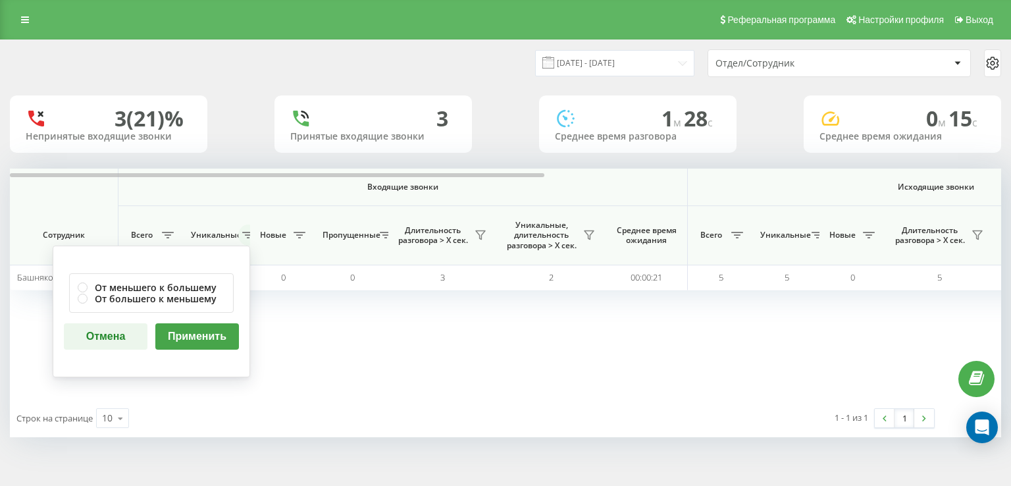
click at [249, 235] on icon at bounding box center [248, 235] width 12 height 7
click at [92, 285] on label "От меньшего к большему" at bounding box center [151, 287] width 147 height 11
radio input "true"
click at [212, 346] on button "Применить" at bounding box center [197, 336] width 84 height 26
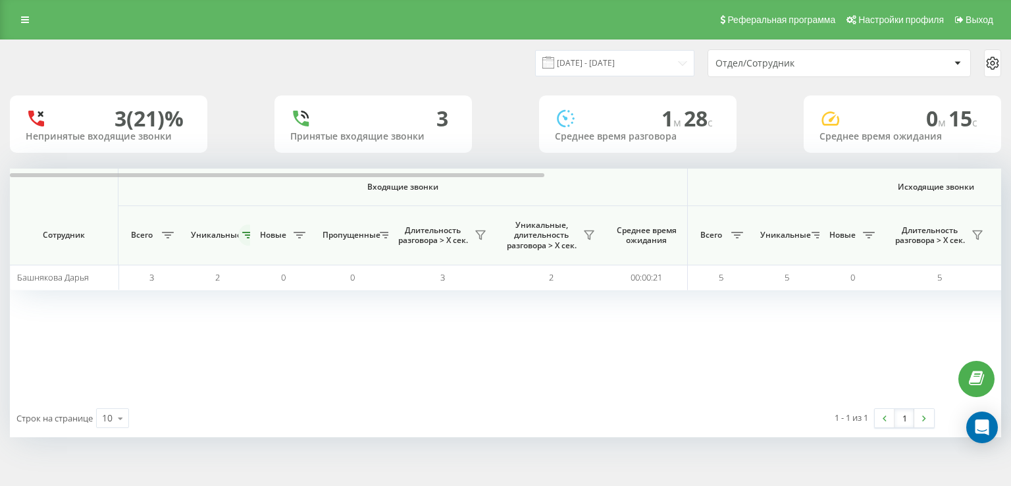
click at [248, 234] on icon at bounding box center [248, 235] width 12 height 7
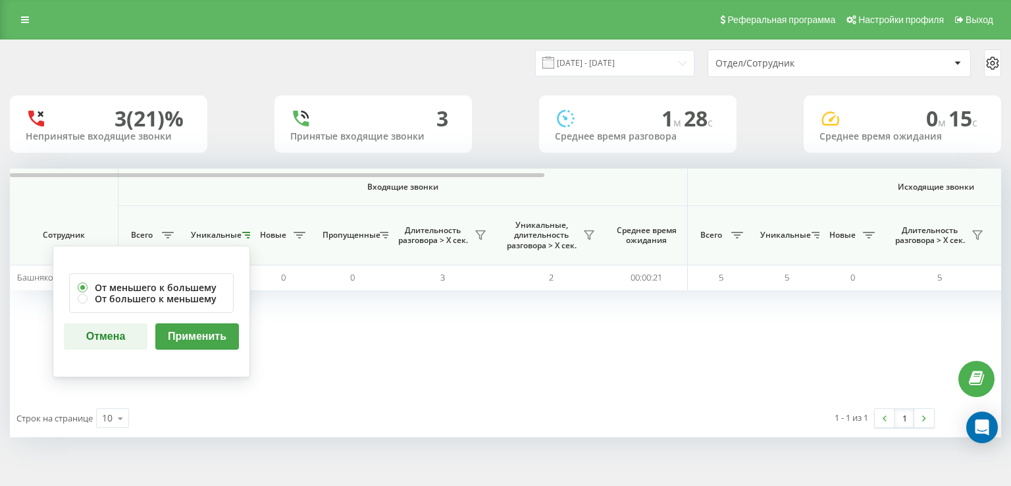
click at [108, 330] on button "Отмена" at bounding box center [106, 336] width 84 height 26
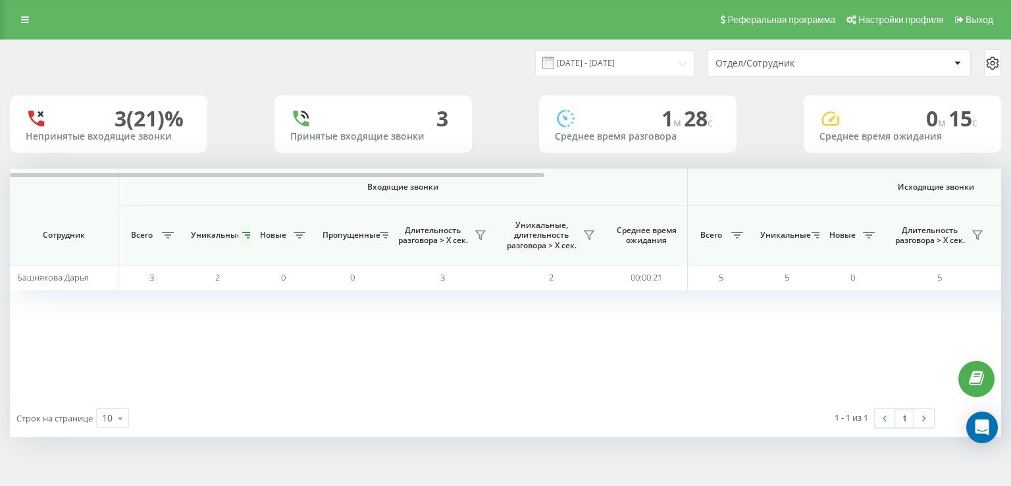
click at [246, 232] on icon at bounding box center [248, 235] width 12 height 7
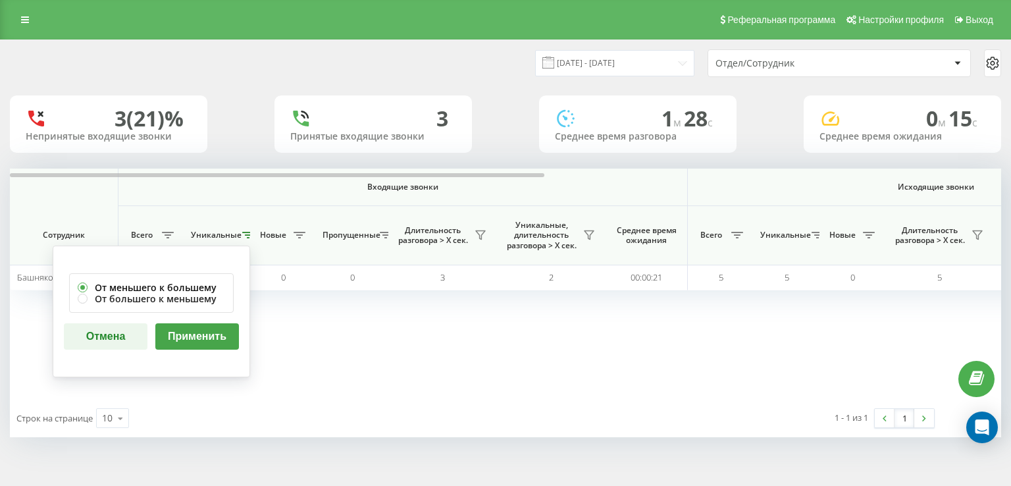
click at [90, 286] on label "От меньшего к большему" at bounding box center [151, 287] width 147 height 11
click at [86, 298] on label "От большего к меньшему" at bounding box center [151, 298] width 147 height 11
radio input "false"
radio input "true"
click at [176, 336] on button "Применить" at bounding box center [197, 336] width 84 height 26
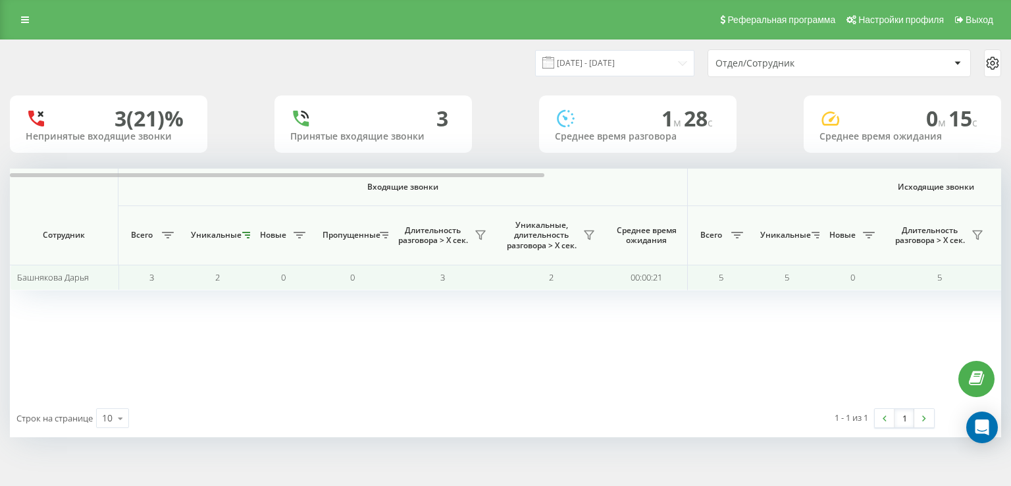
click at [440, 277] on span "3" at bounding box center [442, 277] width 5 height 12
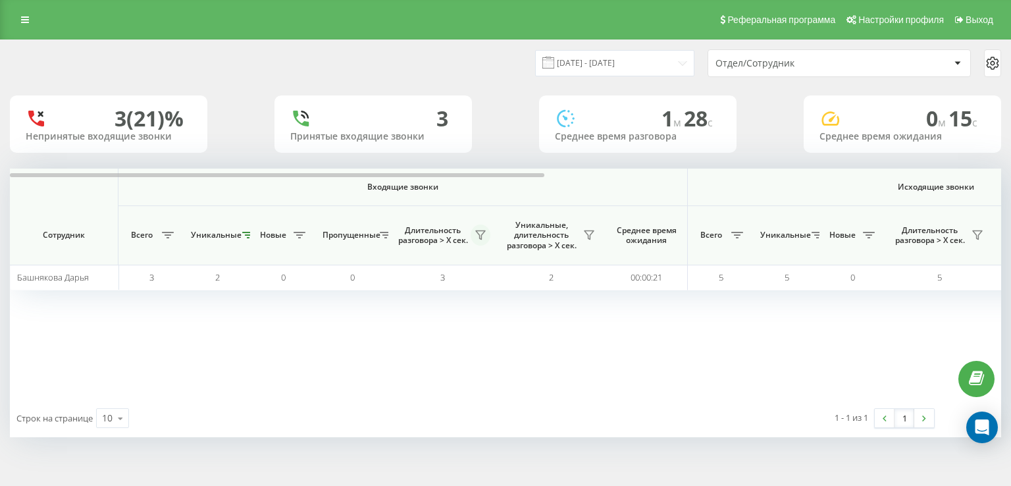
click at [476, 234] on icon at bounding box center [480, 235] width 11 height 11
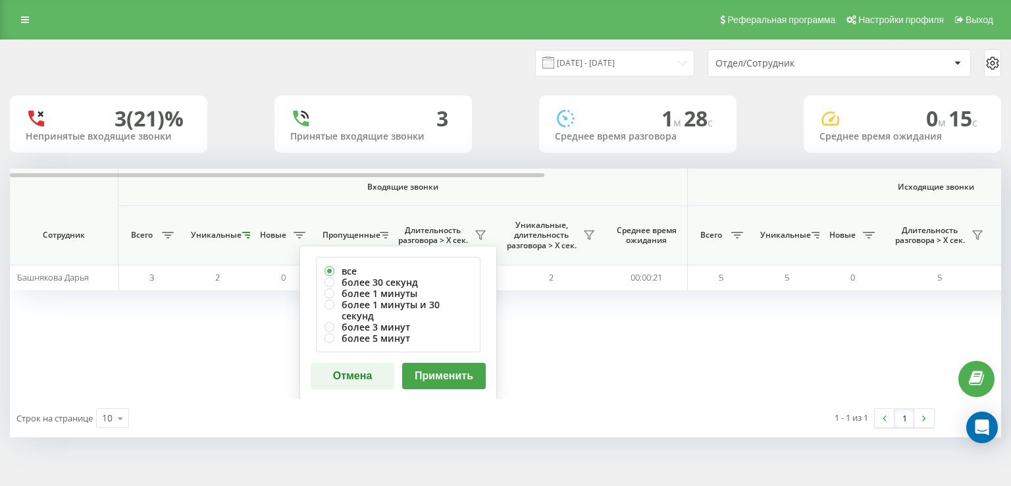
click at [352, 369] on button "Отмена" at bounding box center [353, 376] width 84 height 26
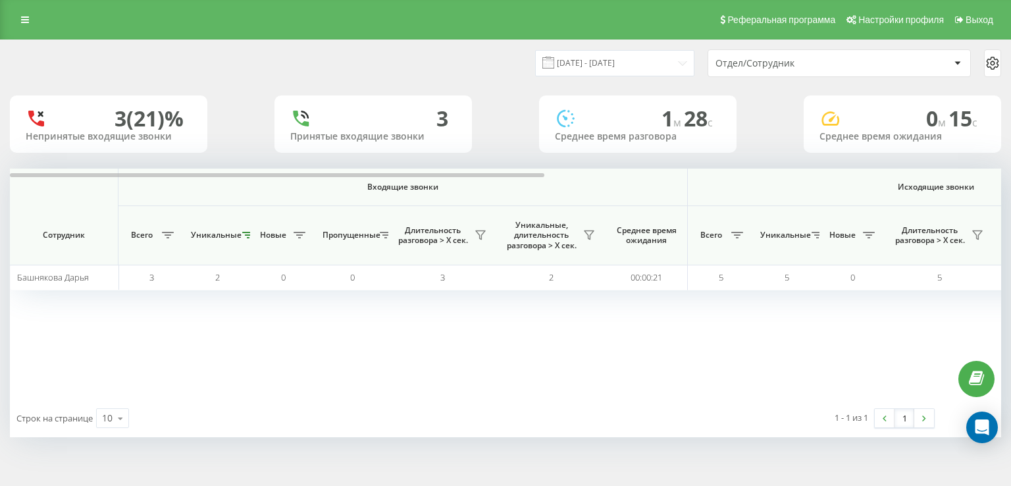
drag, startPoint x: 690, startPoint y: 337, endPoint x: 440, endPoint y: 340, distance: 249.5
click at [440, 340] on div "Входящие звонки Исходящие звонки Все звонки Сотрудник Всего Уникальные Новые Пр…" at bounding box center [505, 284] width 991 height 230
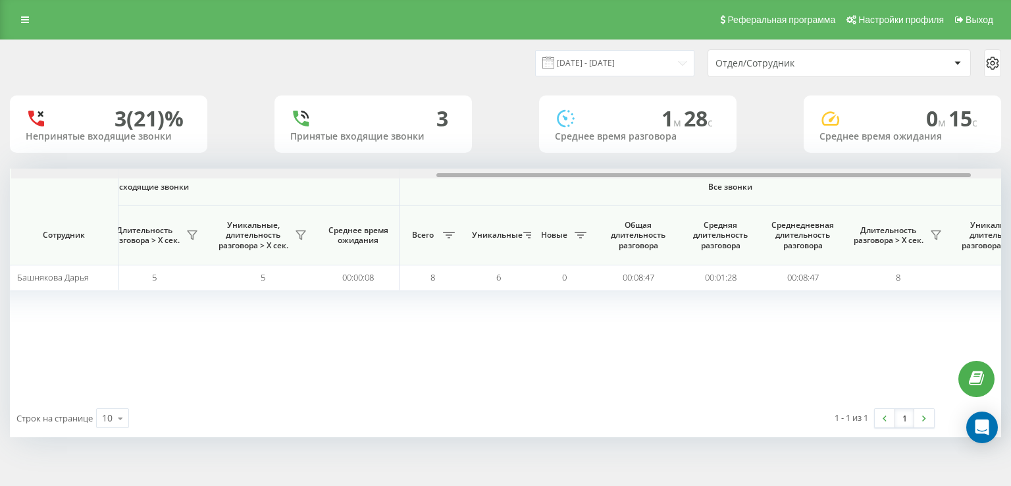
scroll to position [0, 845]
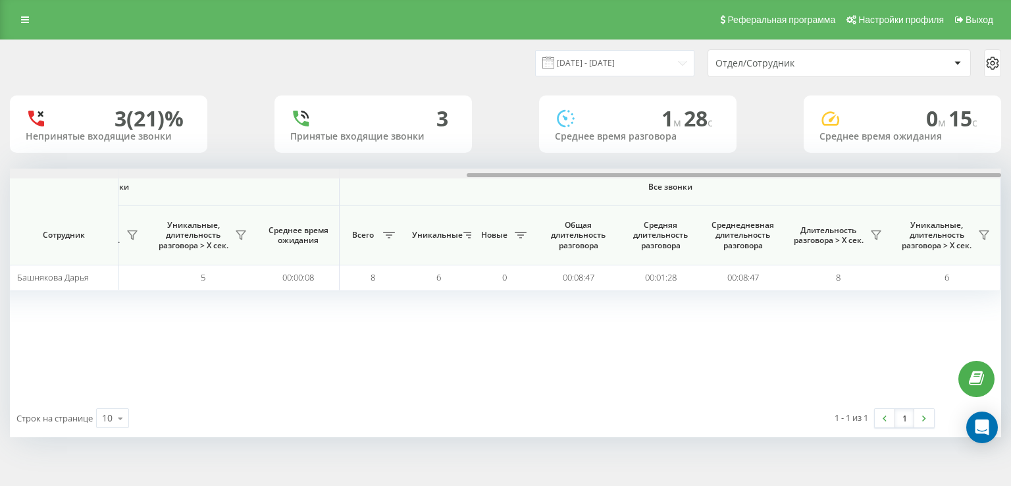
drag, startPoint x: 506, startPoint y: 173, endPoint x: 1010, endPoint y: 180, distance: 504.3
click at [1001, 180] on div "[DATE] - [DATE] Отдел/Сотрудник 3 (21)% Непринятые входящие звонки 3 Принятые в…" at bounding box center [505, 251] width 1011 height 424
drag, startPoint x: 713, startPoint y: 175, endPoint x: 775, endPoint y: 183, distance: 63.0
click at [775, 183] on div "Входящие звонки Исходящие звонки Все звонки Сотрудник Всего Уникальные Новые Пр…" at bounding box center [505, 284] width 991 height 230
